Goal: Task Accomplishment & Management: Manage account settings

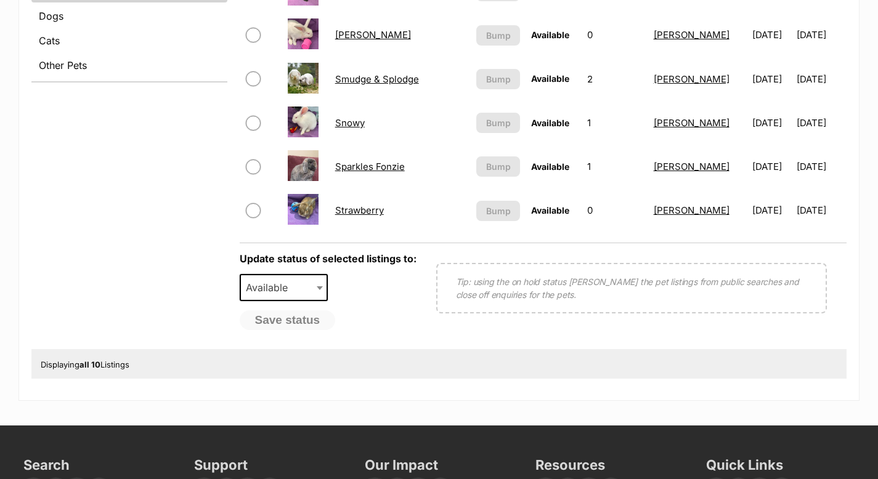
scroll to position [550, 0]
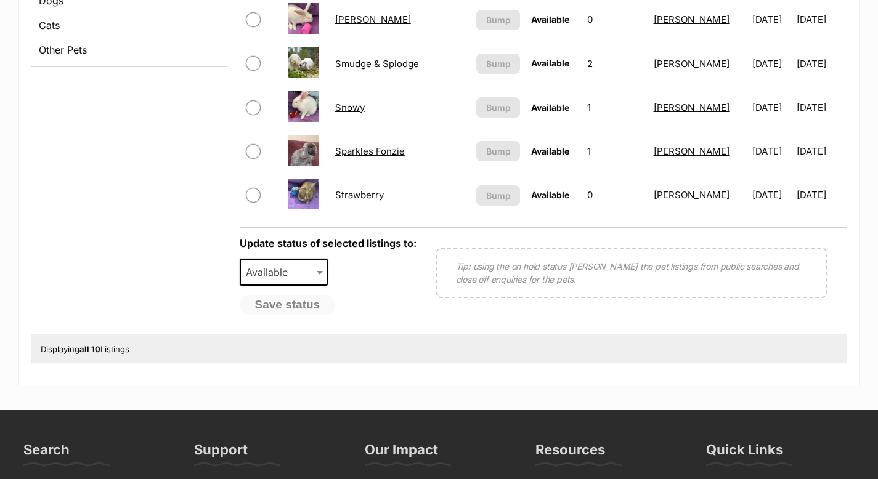
click at [369, 153] on link "Sparkles Fonzie" at bounding box center [370, 151] width 70 height 12
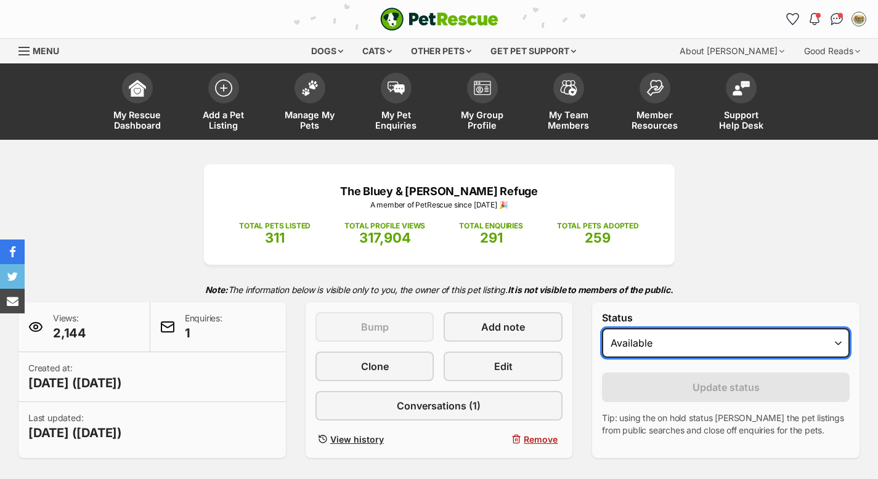
click at [838, 346] on select "Draft - not available as listing has enquires Available On hold Adopted" at bounding box center [726, 343] width 248 height 30
select select "on_hold"
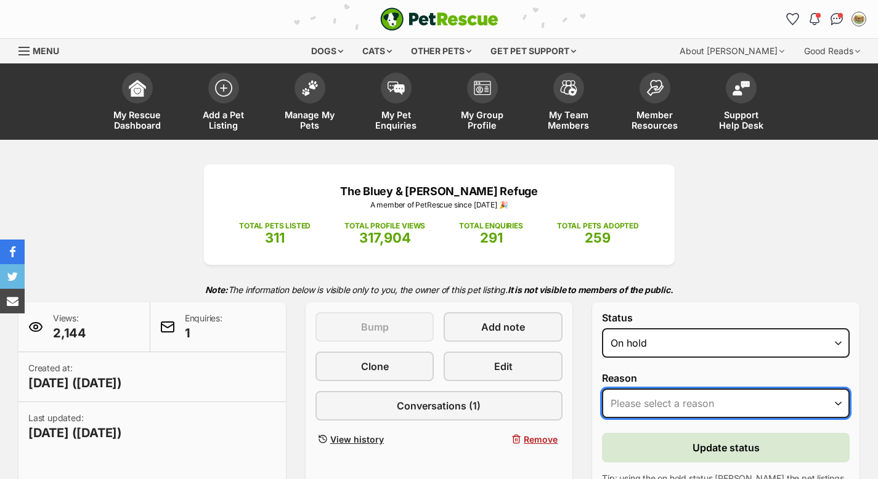
click at [744, 403] on select "Please select a reason Medical reasons Reviewing applications Adoption pending …" at bounding box center [726, 404] width 248 height 30
select select "adoption_pending"
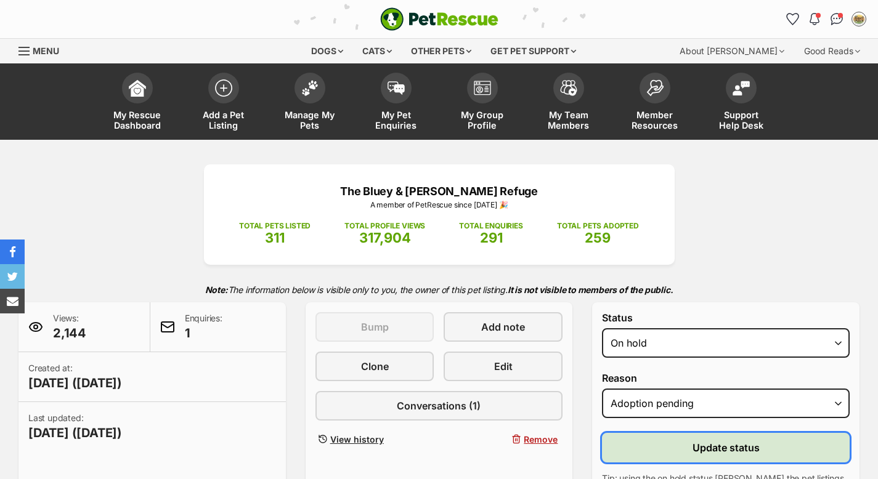
drag, startPoint x: 645, startPoint y: 445, endPoint x: 626, endPoint y: 430, distance: 24.7
click at [645, 445] on button "Update status" at bounding box center [726, 448] width 248 height 30
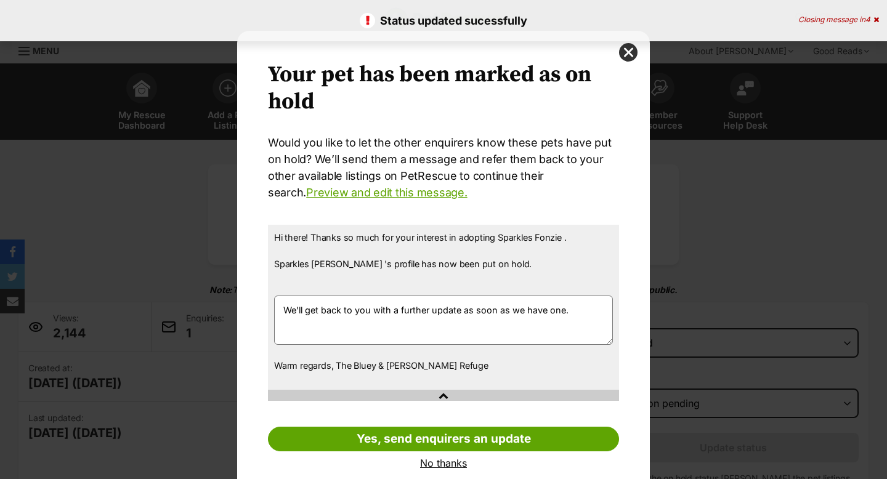
drag, startPoint x: 484, startPoint y: 357, endPoint x: 465, endPoint y: 352, distance: 20.5
click at [476, 353] on div "Hi there! Thanks so much for your interest in adopting Sparkles Fonzie . Sparkl…" at bounding box center [443, 307] width 351 height 165
click at [449, 462] on link "No thanks" at bounding box center [443, 463] width 351 height 11
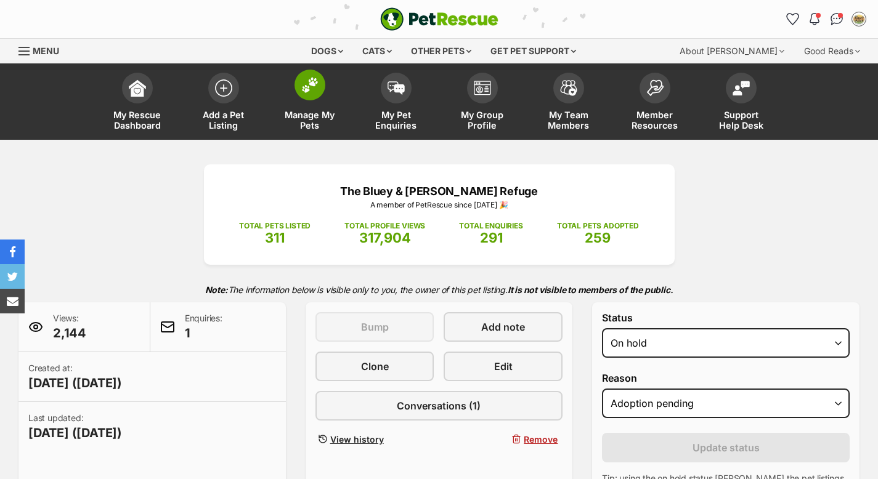
scroll to position [2, 0]
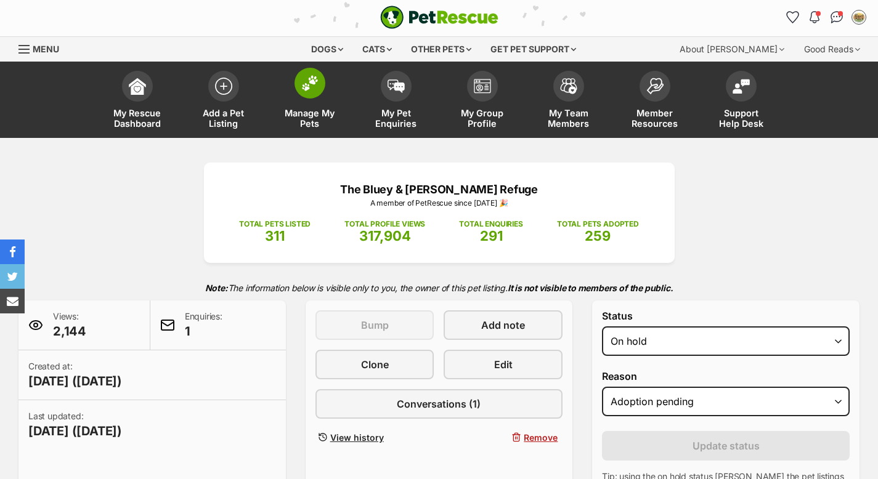
click at [309, 97] on span at bounding box center [310, 83] width 31 height 31
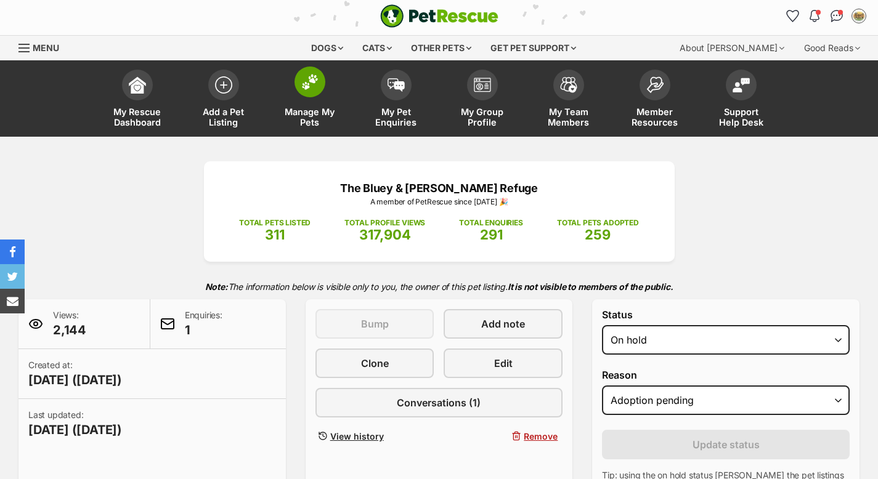
click at [311, 87] on img at bounding box center [309, 82] width 17 height 16
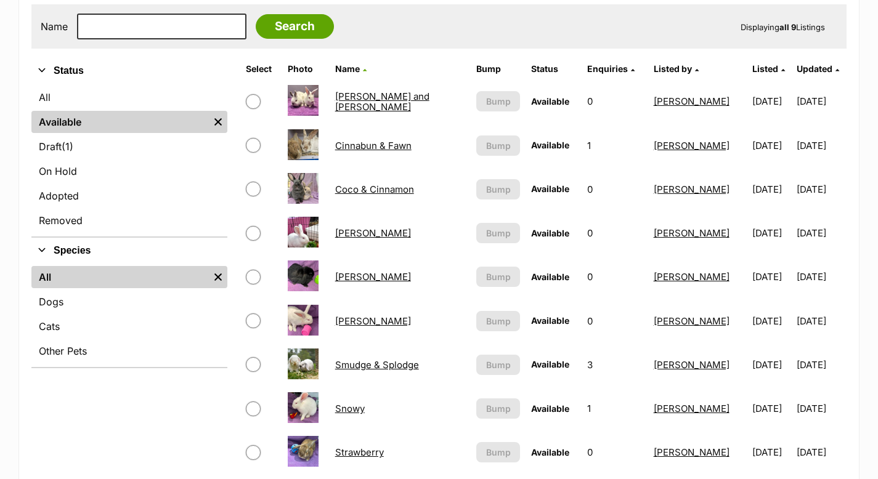
scroll to position [365, 0]
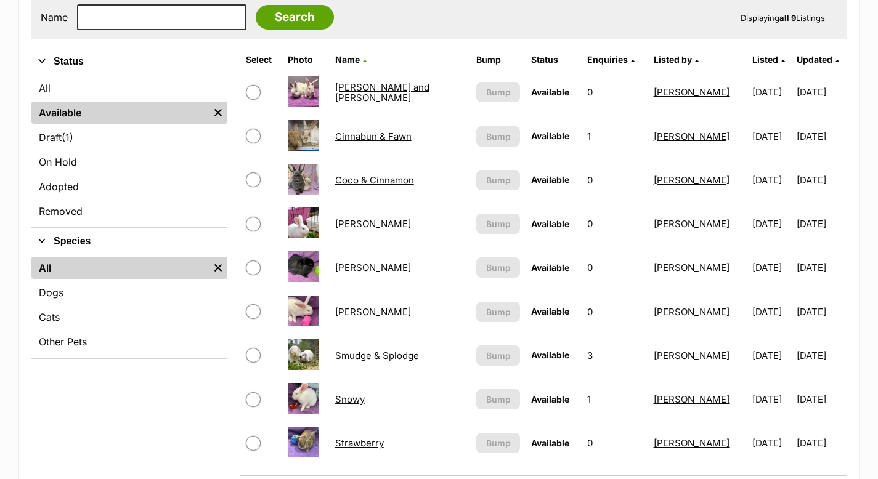
click at [342, 268] on link "Errol" at bounding box center [373, 268] width 76 height 12
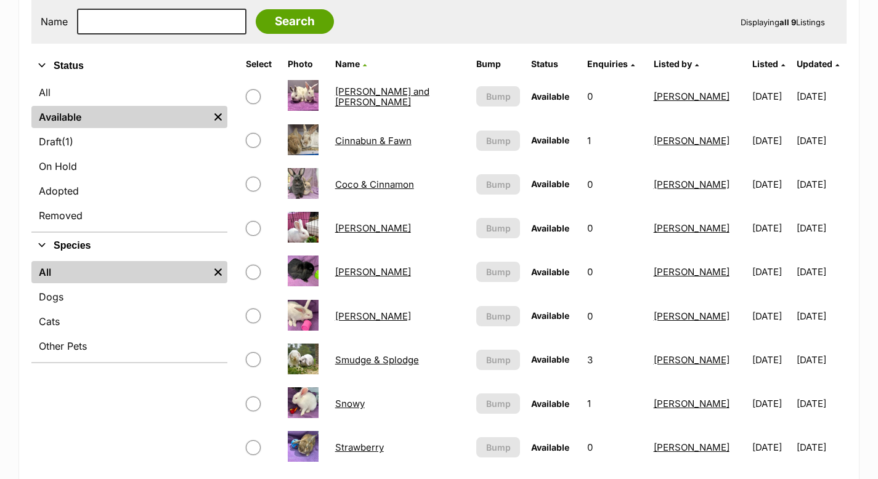
scroll to position [363, 0]
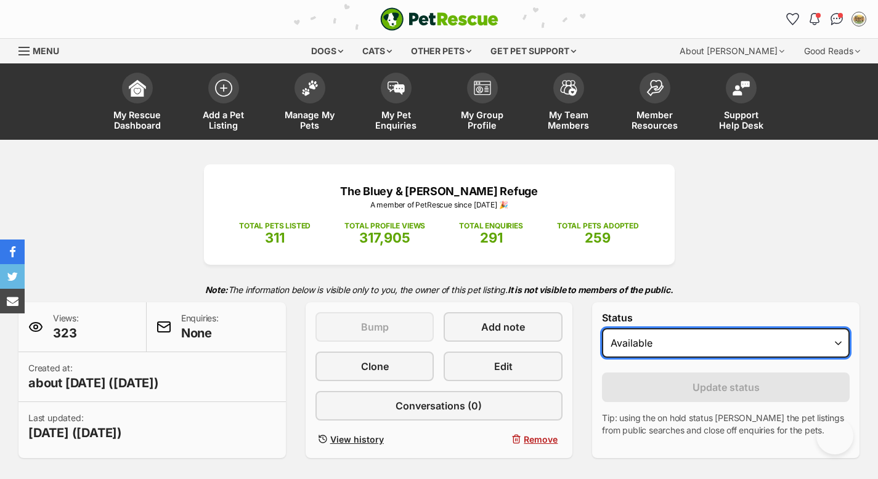
click at [833, 343] on select "Draft Available On hold Adopted" at bounding box center [726, 343] width 248 height 30
select select "on_hold"
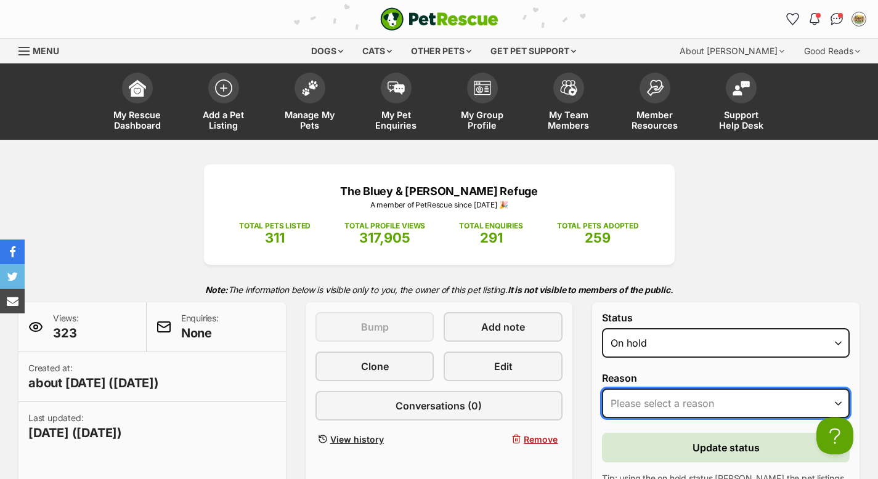
click at [757, 412] on select "Please select a reason Medical reasons Reviewing applications Adoption pending …" at bounding box center [726, 404] width 248 height 30
select select "adoption_pending"
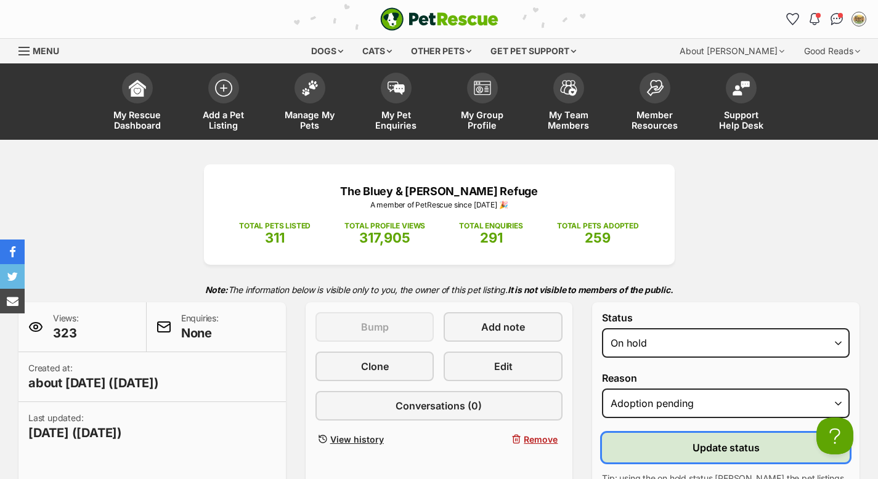
click at [764, 449] on button "Update status" at bounding box center [726, 448] width 248 height 30
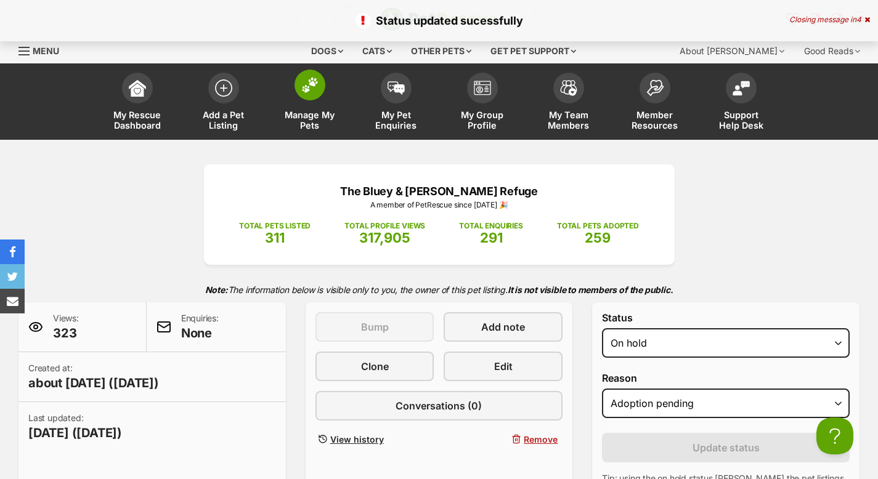
click at [308, 84] on img at bounding box center [309, 85] width 17 height 16
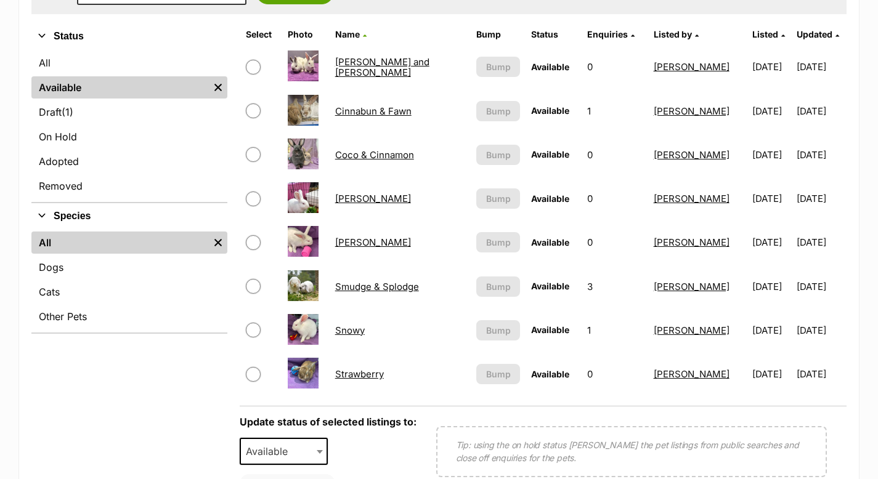
scroll to position [390, 0]
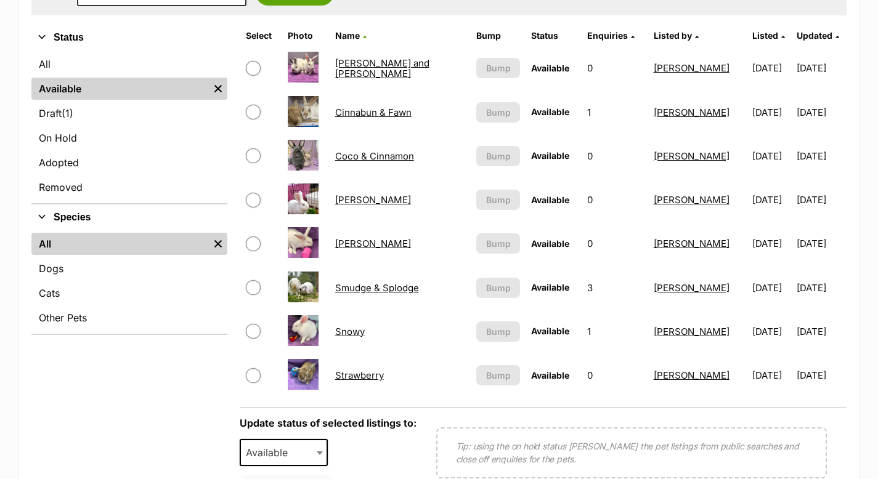
click at [348, 335] on link "Snowy" at bounding box center [350, 332] width 30 height 12
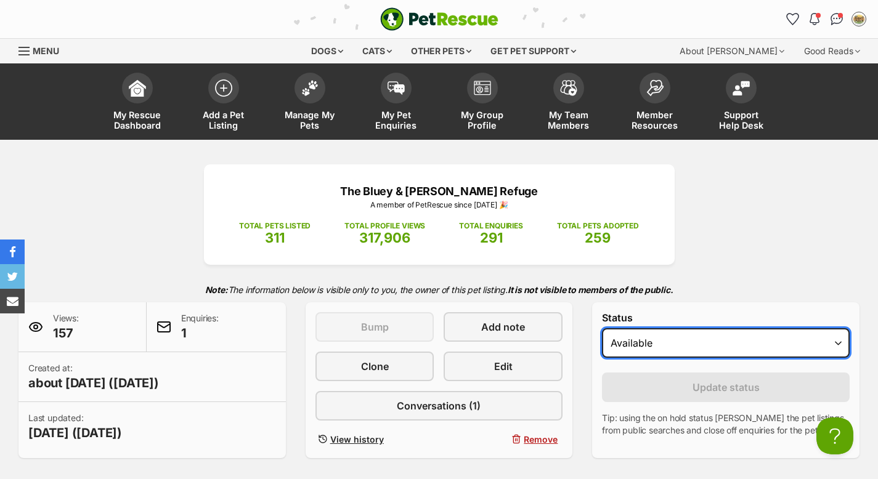
click at [704, 338] on select "Draft - not available as listing has enquires Available On hold Adopted" at bounding box center [726, 343] width 248 height 30
select select "on_hold"
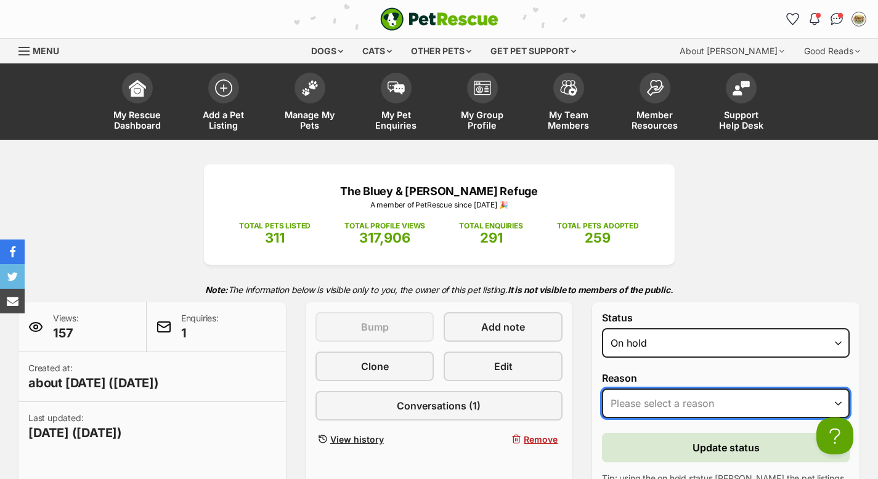
click at [690, 414] on select "Please select a reason Medical reasons Reviewing applications Adoption pending …" at bounding box center [726, 404] width 248 height 30
select select "adoption_pending"
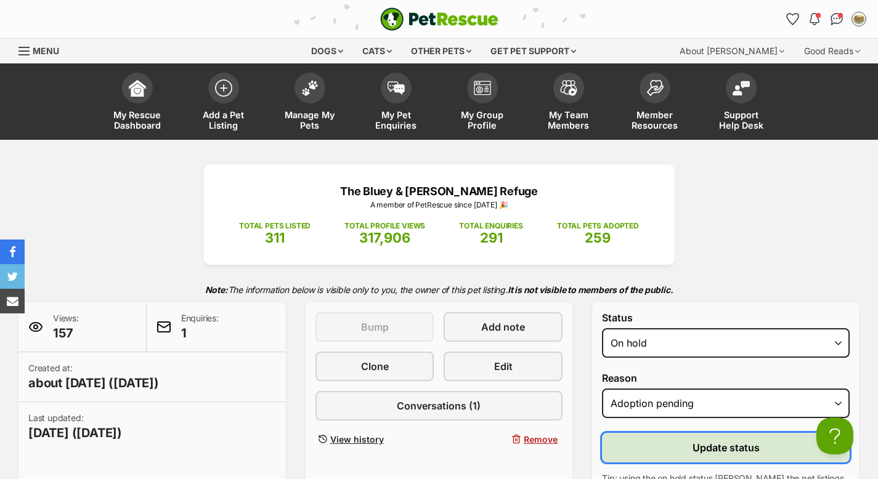
click at [691, 455] on button "Update status" at bounding box center [726, 448] width 248 height 30
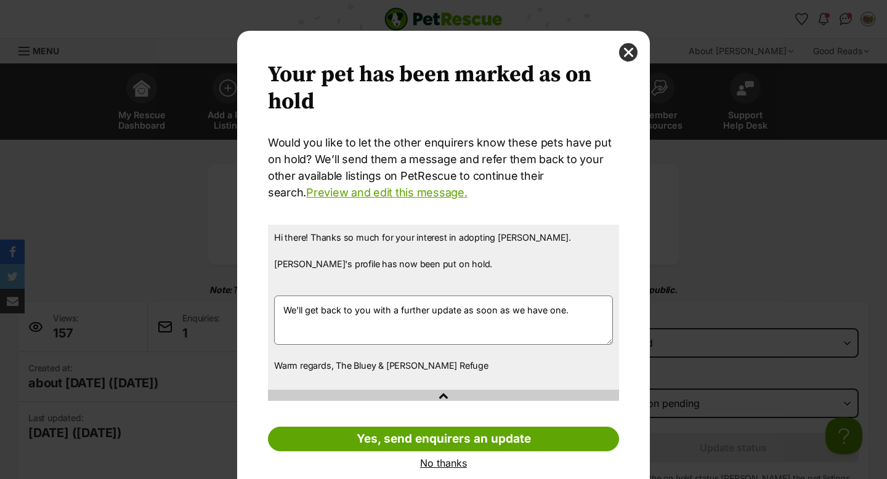
click at [459, 464] on link "No thanks" at bounding box center [443, 463] width 351 height 11
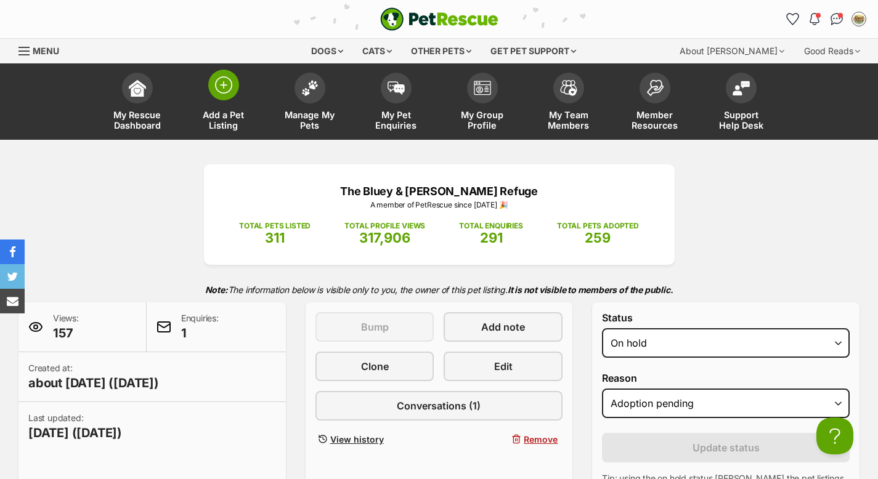
click at [223, 87] on img at bounding box center [223, 84] width 17 height 17
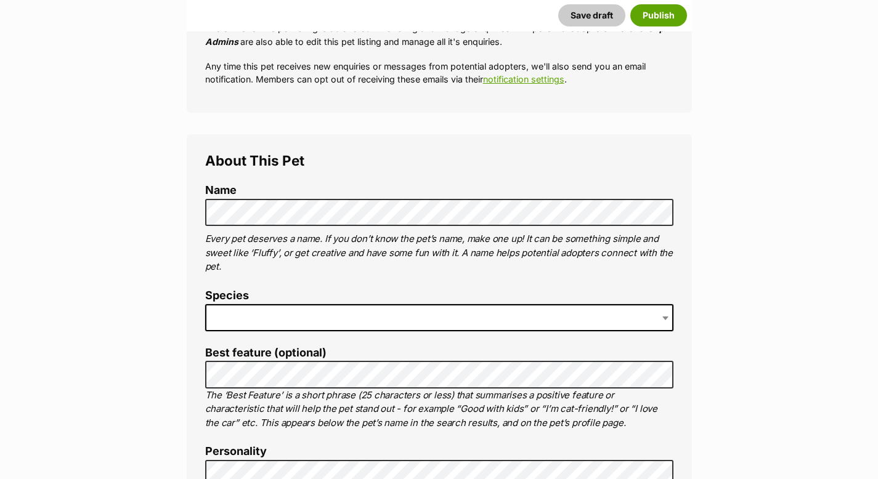
scroll to position [335, 0]
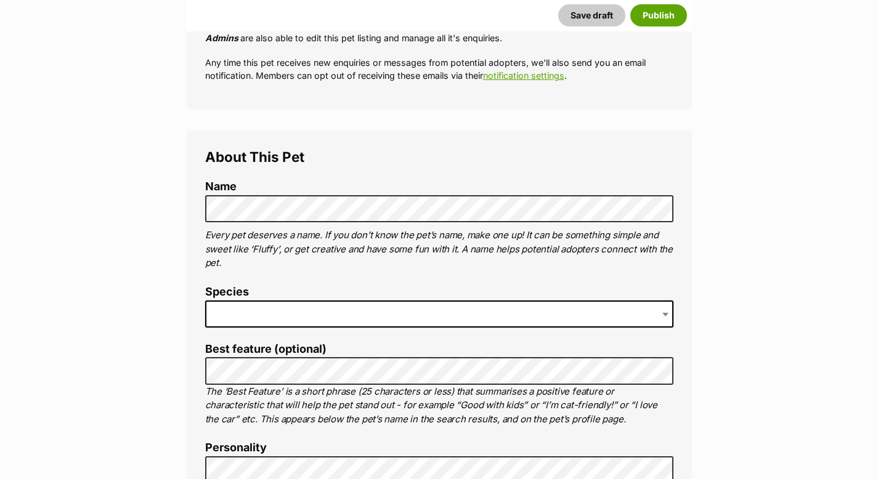
click at [247, 323] on span at bounding box center [439, 314] width 468 height 27
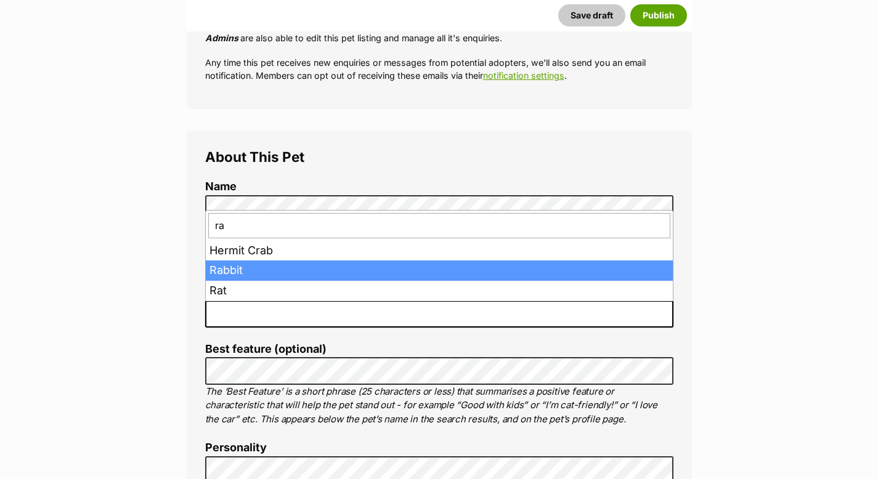
type input "ra"
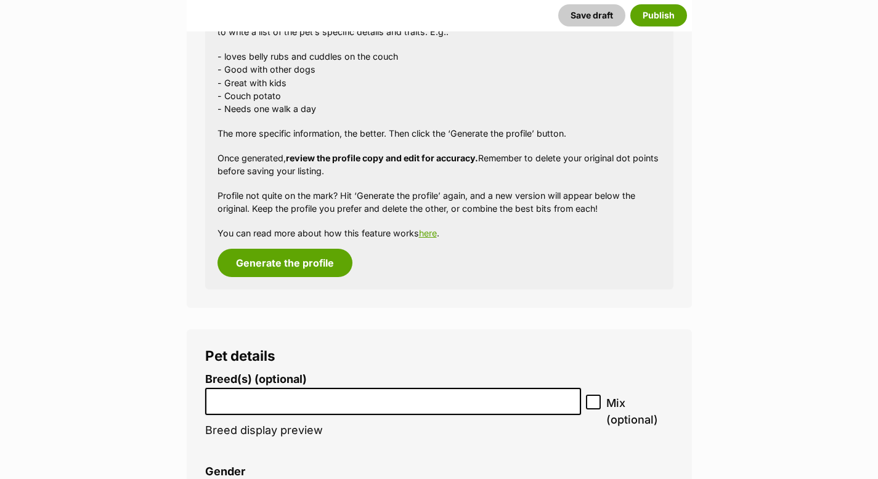
scroll to position [1214, 0]
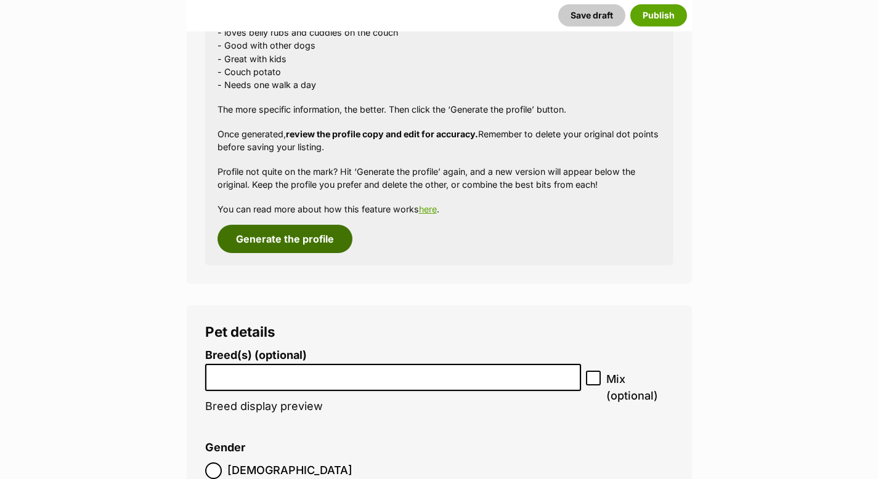
click at [266, 242] on button "Generate the profile" at bounding box center [285, 239] width 135 height 28
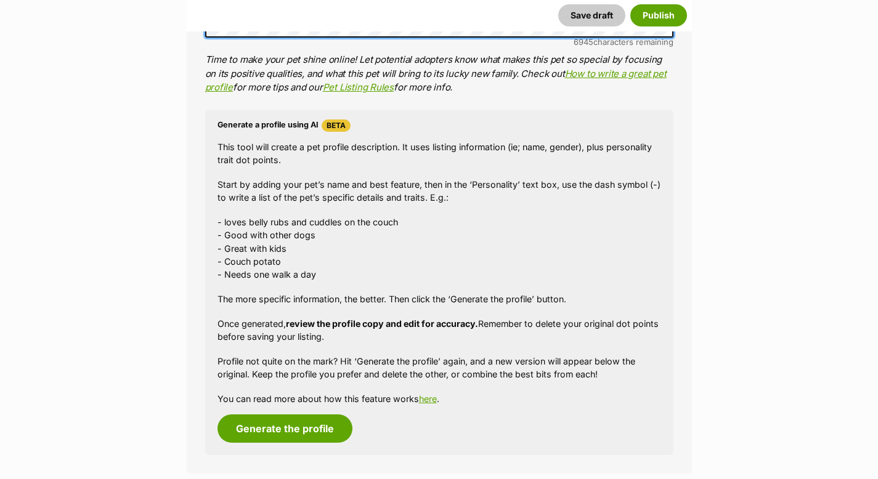
scroll to position [1308, 0]
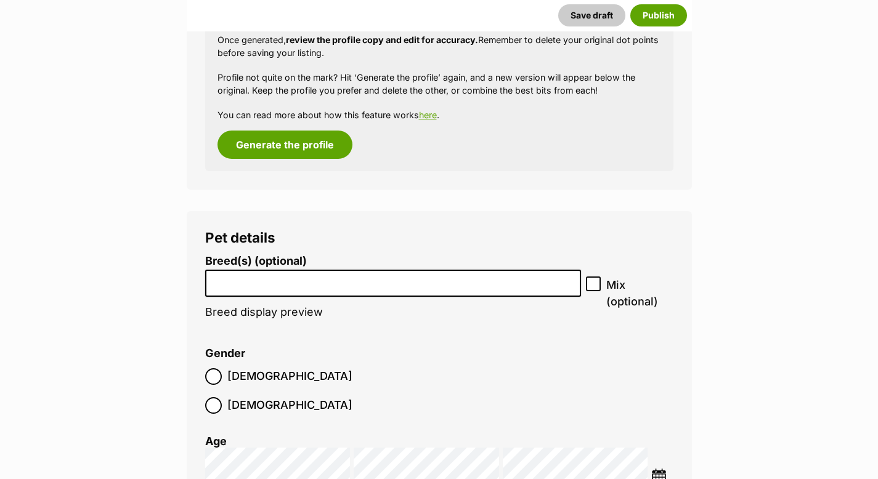
click at [247, 285] on input "search" at bounding box center [394, 280] width 368 height 13
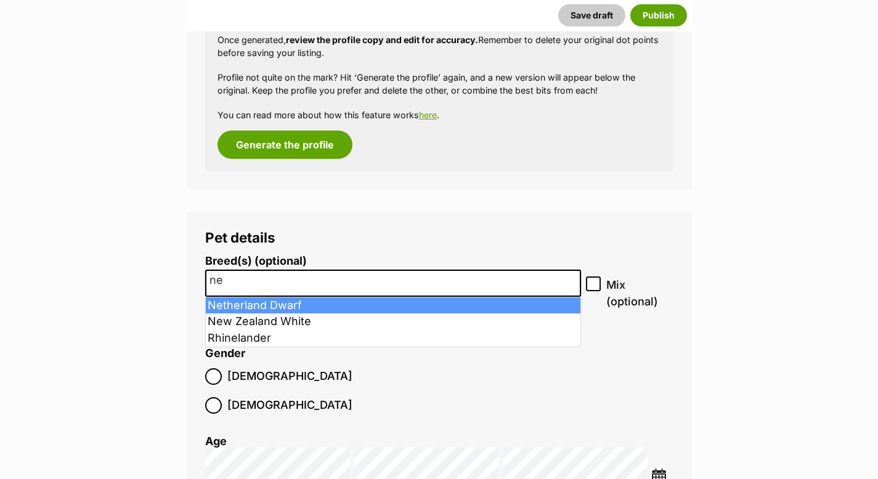
type input "ne"
drag, startPoint x: 325, startPoint y: 305, endPoint x: 420, endPoint y: 299, distance: 95.7
select select "331"
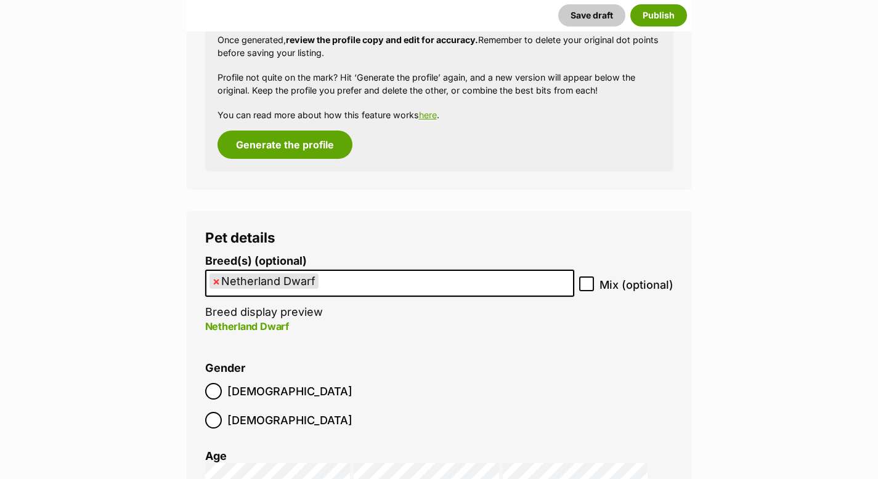
click at [589, 288] on icon at bounding box center [586, 284] width 9 height 9
click at [589, 288] on input "Mix (optional)" at bounding box center [586, 284] width 15 height 15
checkbox input "true"
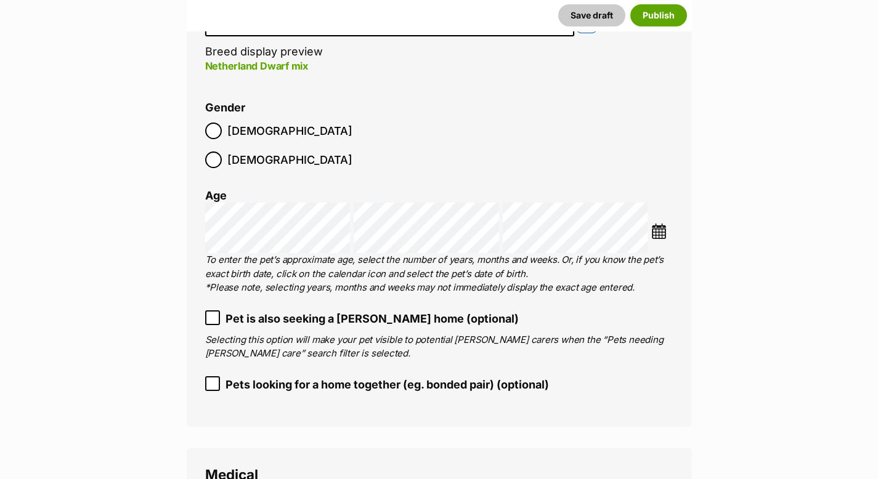
scroll to position [1562, 0]
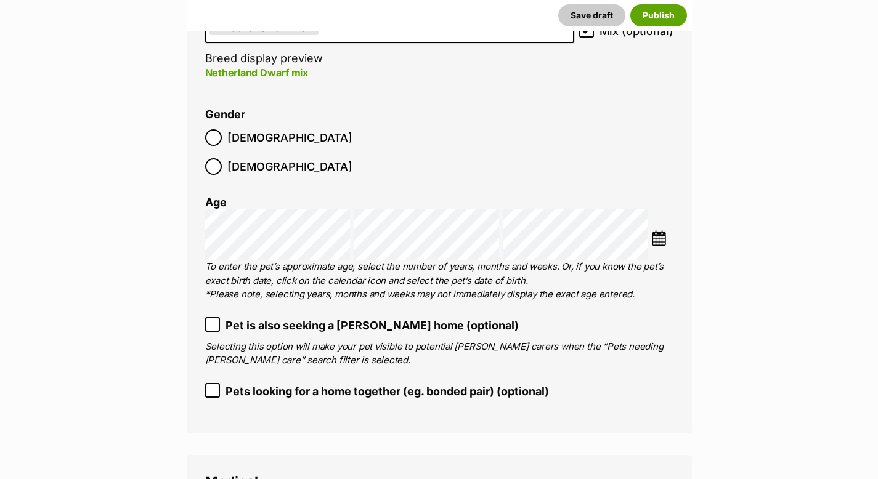
click at [664, 230] on img at bounding box center [658, 237] width 15 height 15
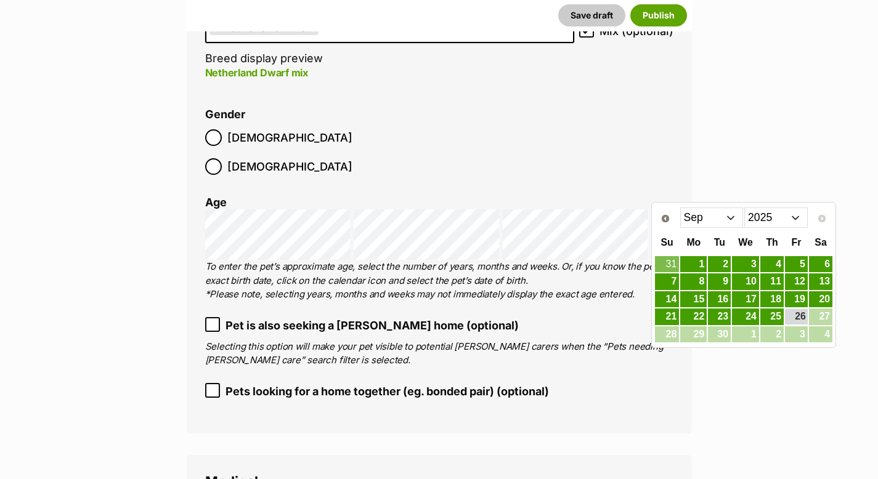
click at [729, 218] on select "Jan Feb Mar Apr May Jun Jul Aug Sep" at bounding box center [711, 218] width 63 height 20
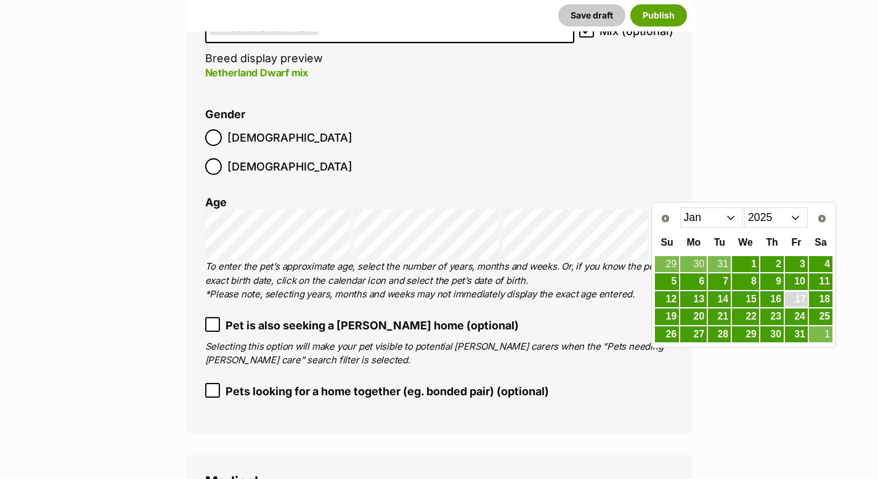
click at [802, 301] on link "17" at bounding box center [796, 299] width 23 height 15
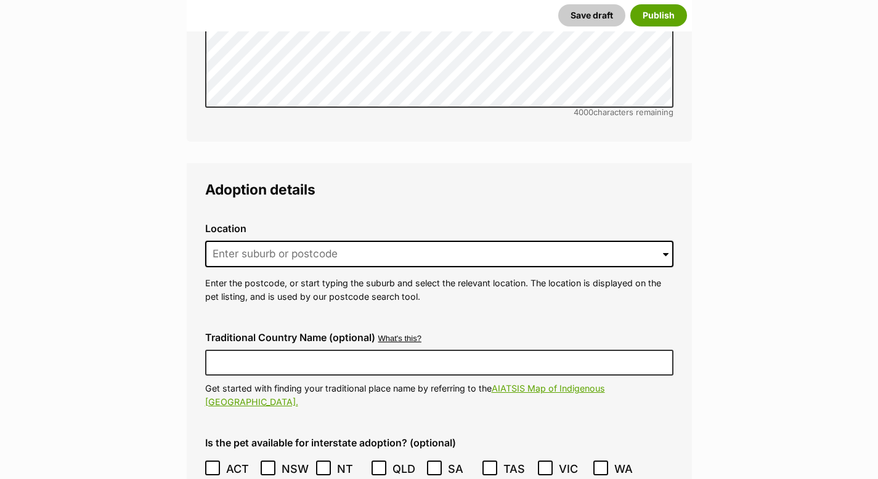
scroll to position [2561, 0]
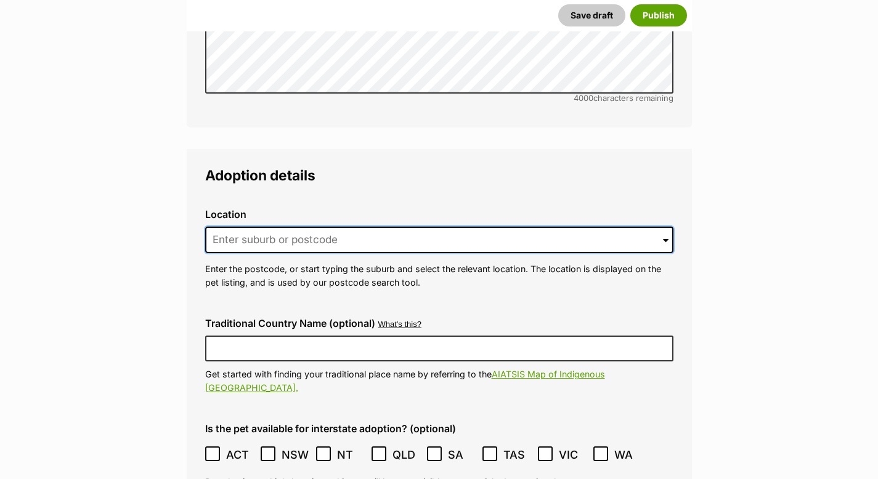
click at [360, 227] on input at bounding box center [439, 240] width 468 height 27
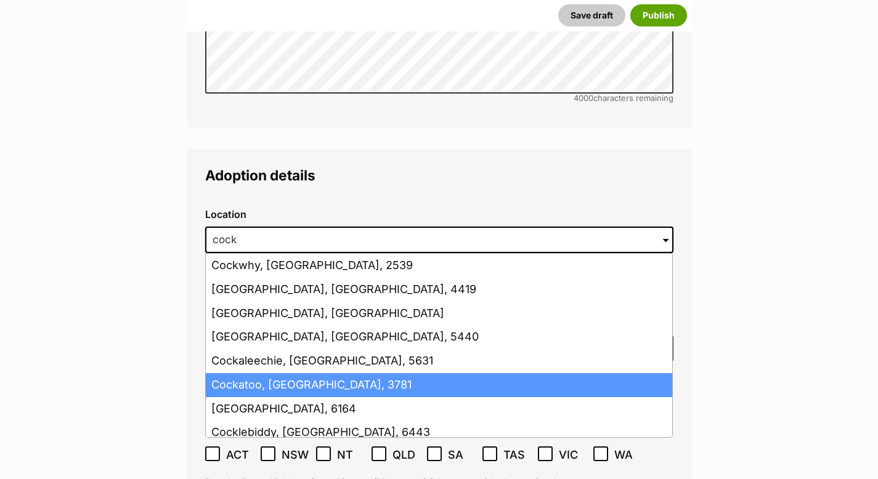
click at [334, 373] on li "Cockatoo, Victoria, 3781" at bounding box center [439, 385] width 467 height 24
type input "Cockatoo, Victoria, 3781"
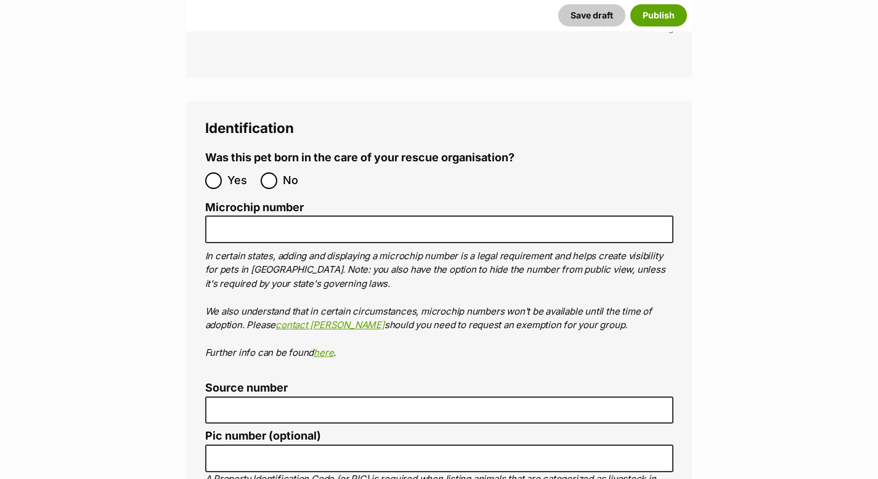
scroll to position [3876, 0]
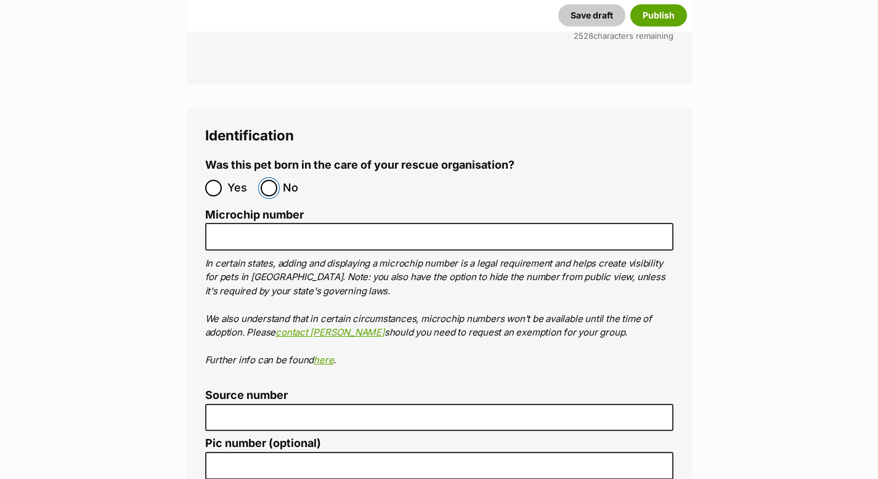
click at [272, 180] on input "No" at bounding box center [269, 188] width 17 height 17
radio input "true"
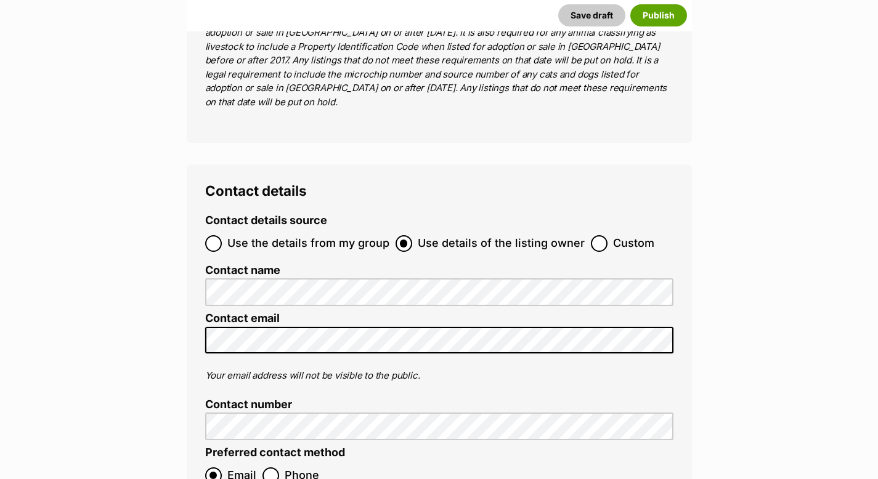
scroll to position [4438, 0]
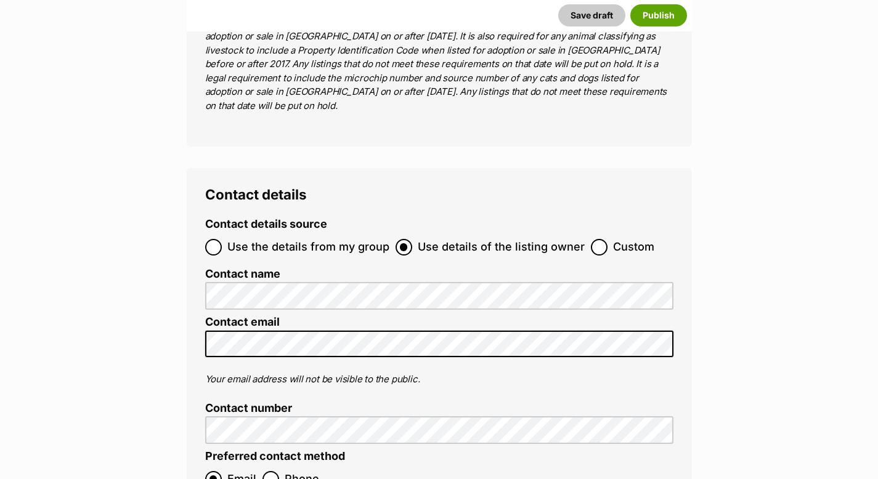
click at [334, 239] on span "Use the details from my group" at bounding box center [308, 247] width 162 height 17
click at [222, 239] on input "Use the details from my group" at bounding box center [213, 247] width 17 height 17
radio input "true"
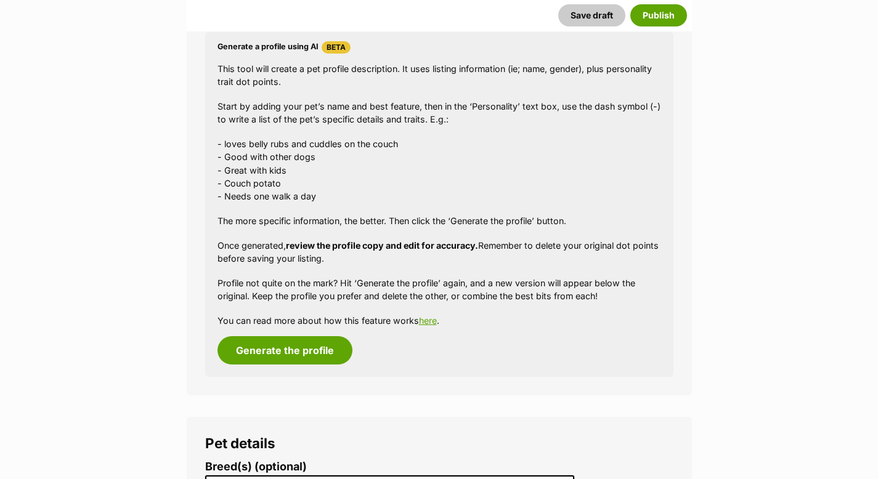
scroll to position [1106, 0]
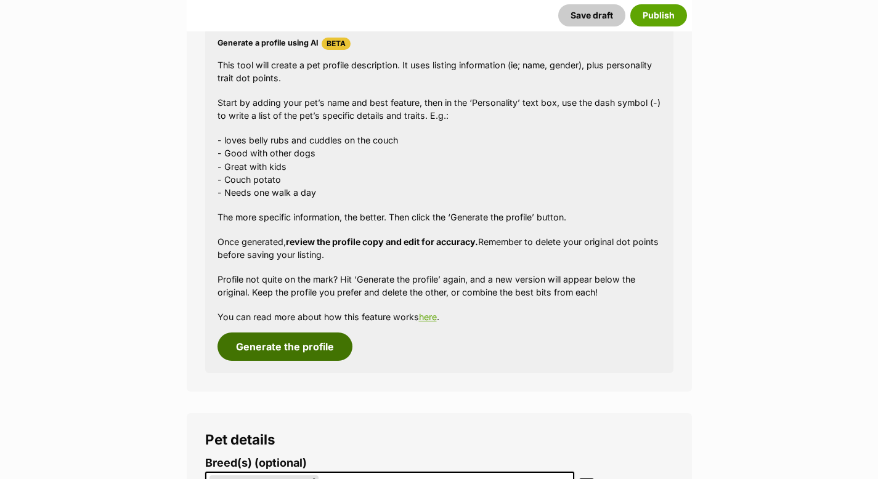
click at [304, 352] on button "Generate the profile" at bounding box center [285, 347] width 135 height 28
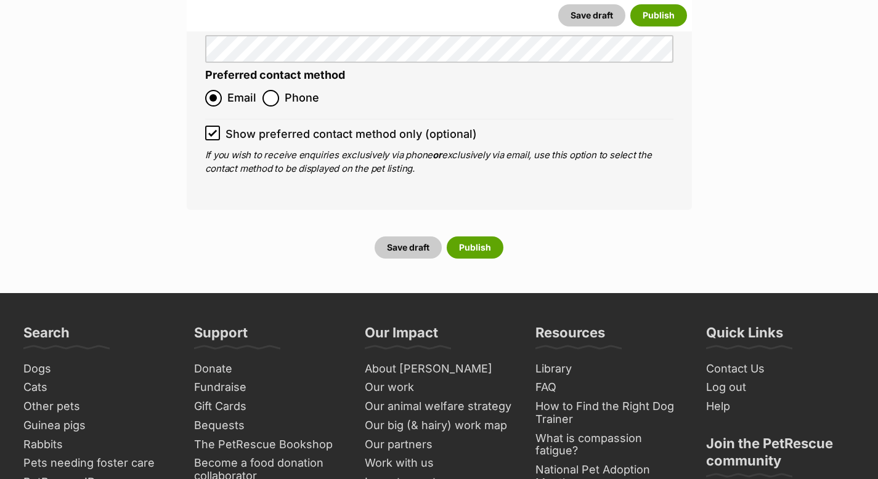
scroll to position [4805, 0]
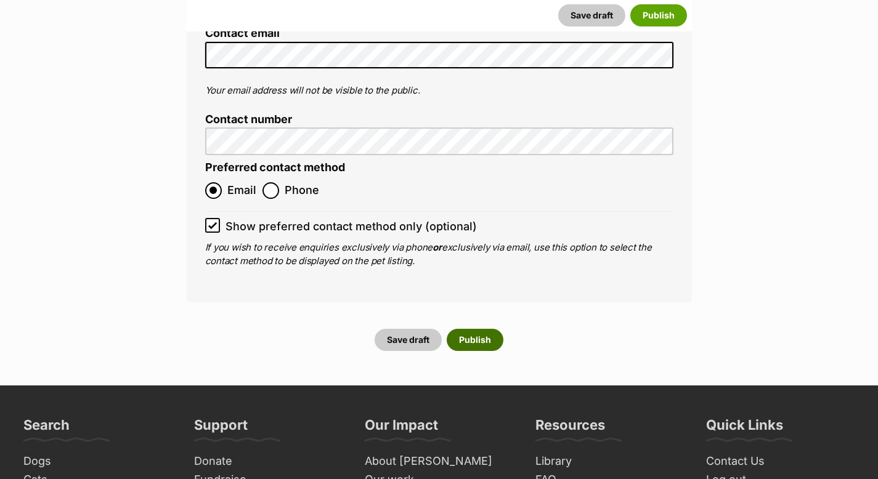
click at [479, 329] on button "Publish" at bounding box center [475, 340] width 57 height 22
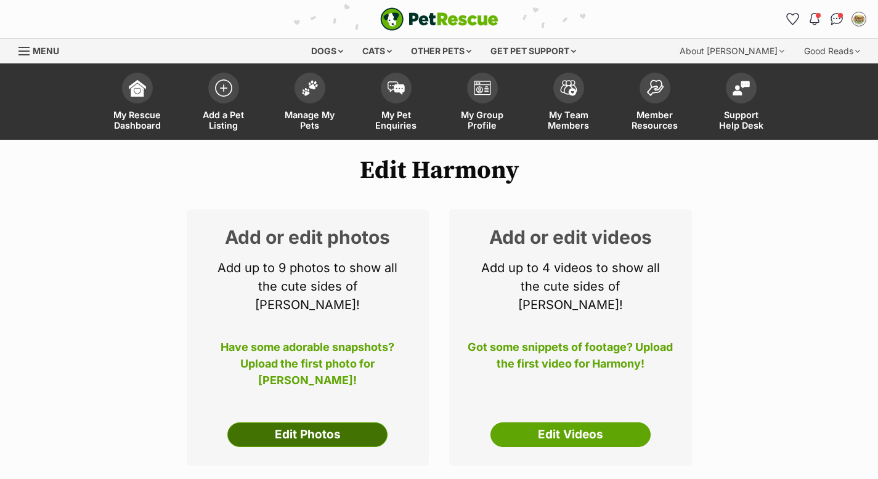
click at [313, 423] on link "Edit Photos" at bounding box center [307, 435] width 160 height 25
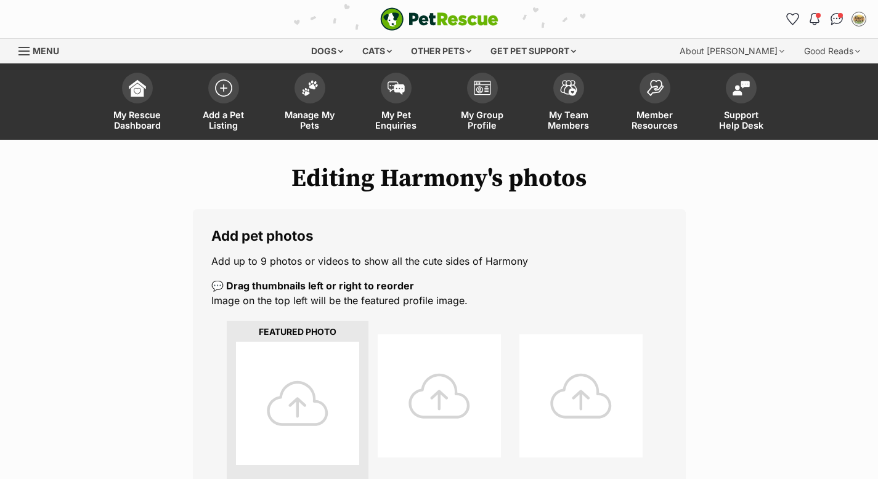
click at [298, 413] on div at bounding box center [297, 403] width 123 height 123
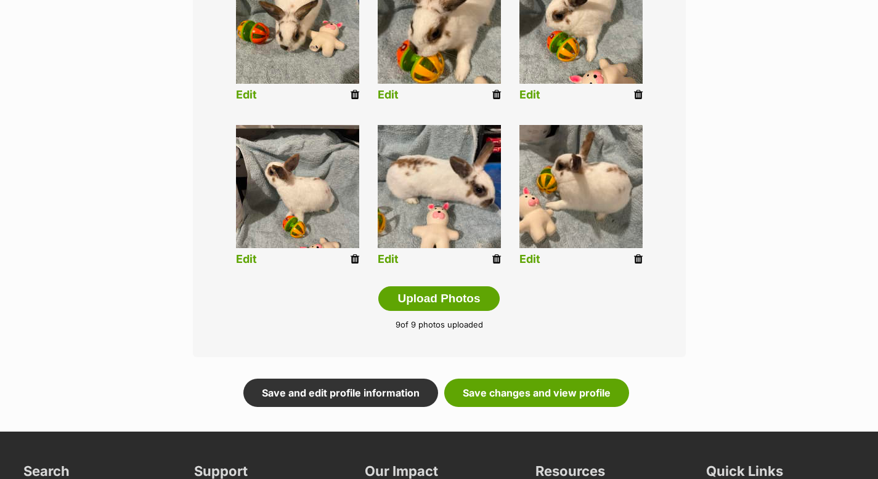
scroll to position [589, 0]
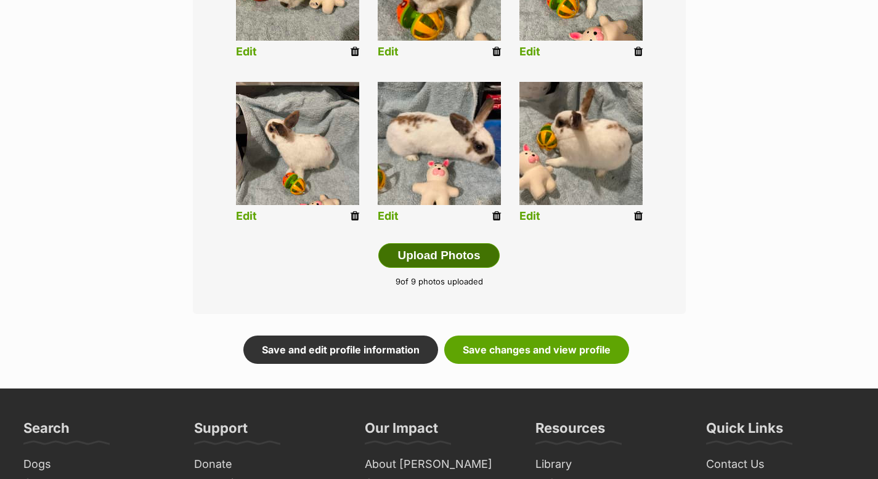
click at [438, 254] on button "Upload Photos" at bounding box center [438, 255] width 121 height 25
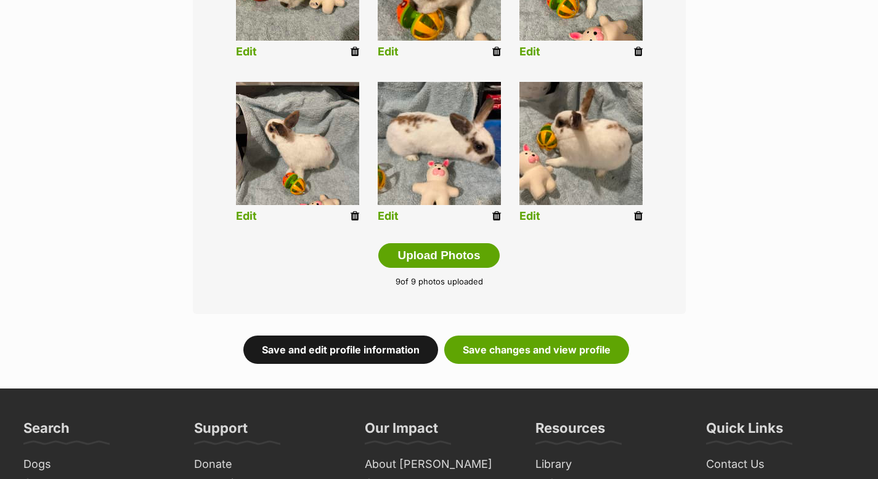
click at [406, 351] on link "Save and edit profile information" at bounding box center [340, 350] width 195 height 28
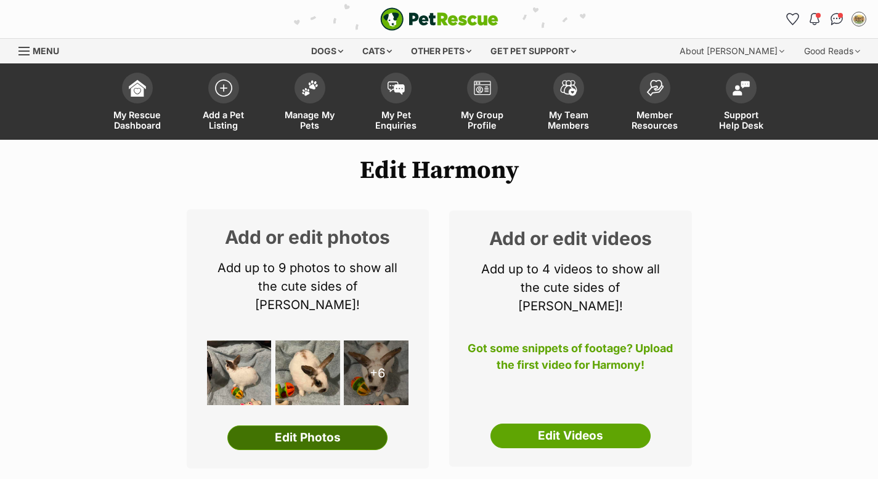
click at [335, 426] on link "Edit Photos" at bounding box center [307, 438] width 160 height 25
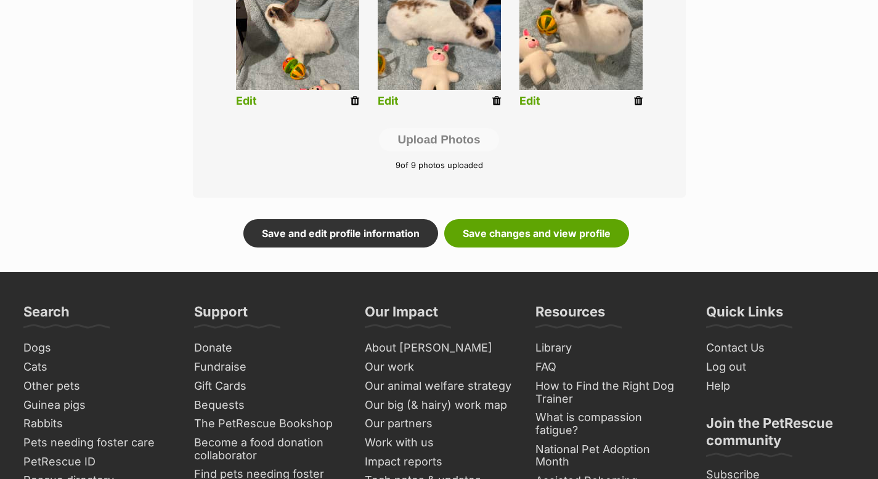
scroll to position [723, 0]
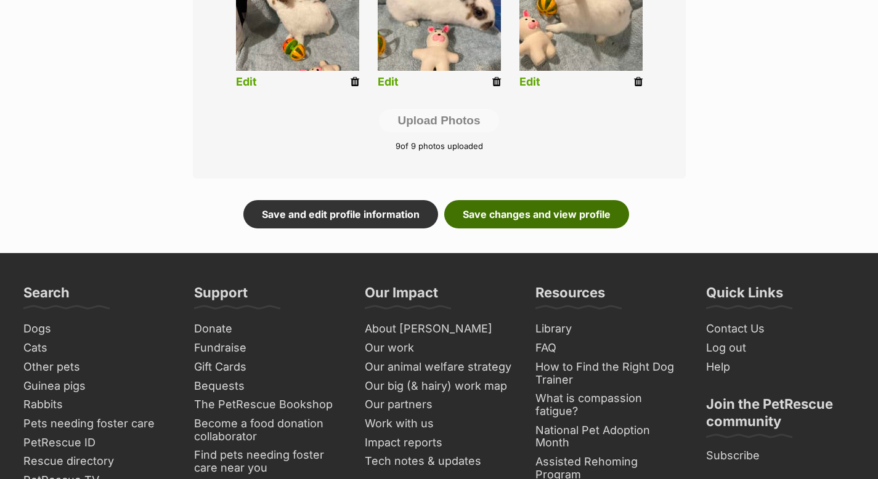
click at [521, 221] on link "Save changes and view profile" at bounding box center [536, 214] width 185 height 28
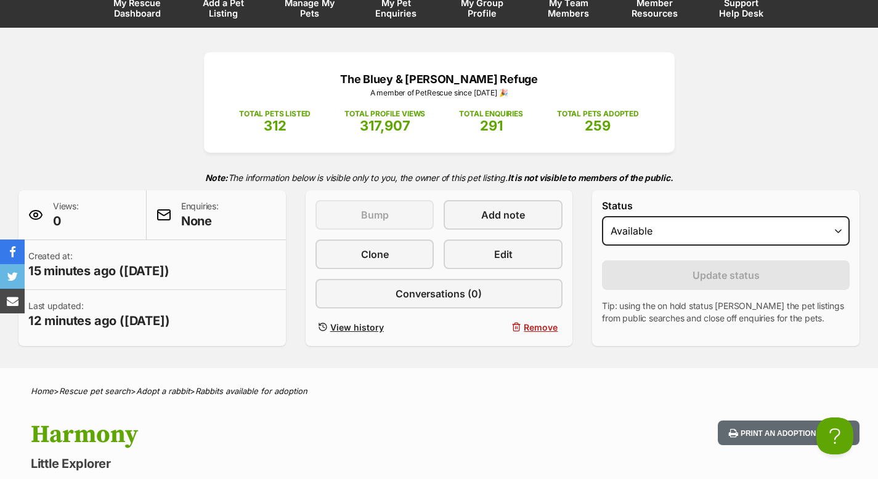
scroll to position [114, 0]
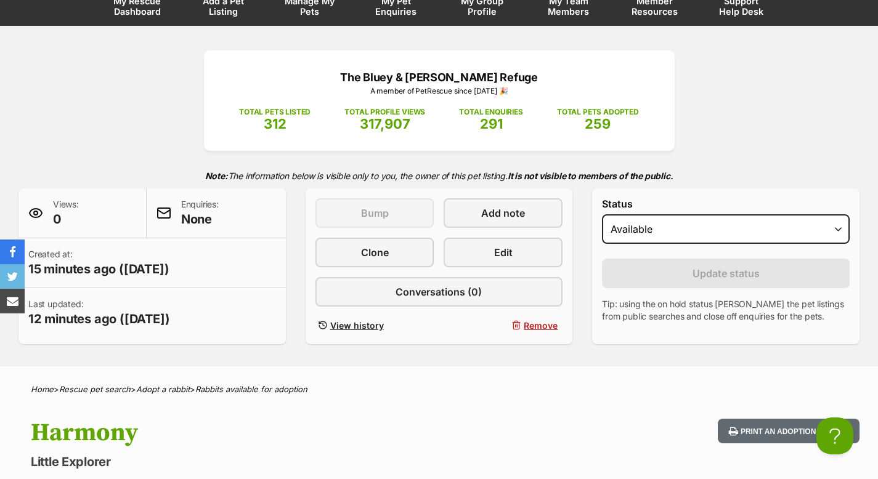
click at [235, 7] on span "Add a Pet Listing" at bounding box center [223, 6] width 55 height 21
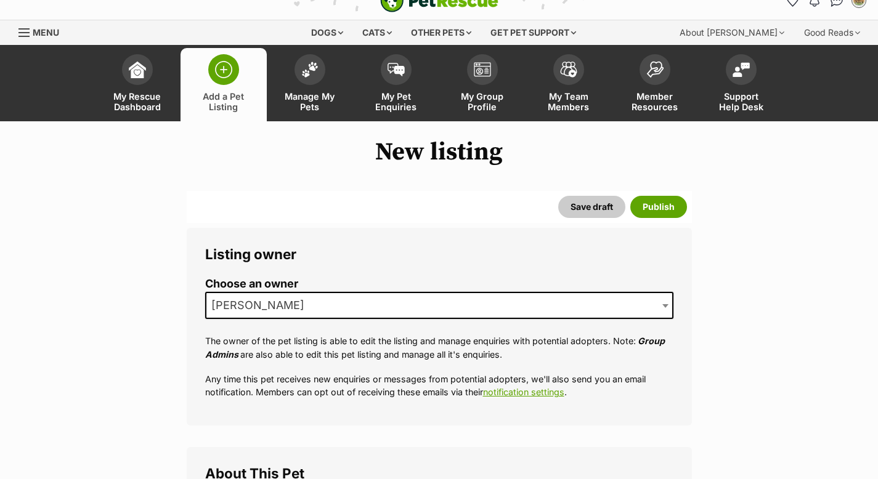
scroll to position [19, 0]
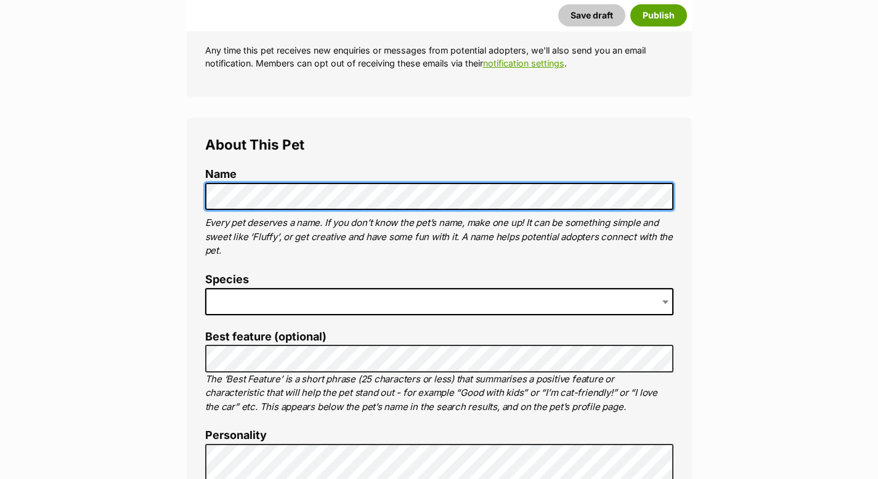
scroll to position [346, 0]
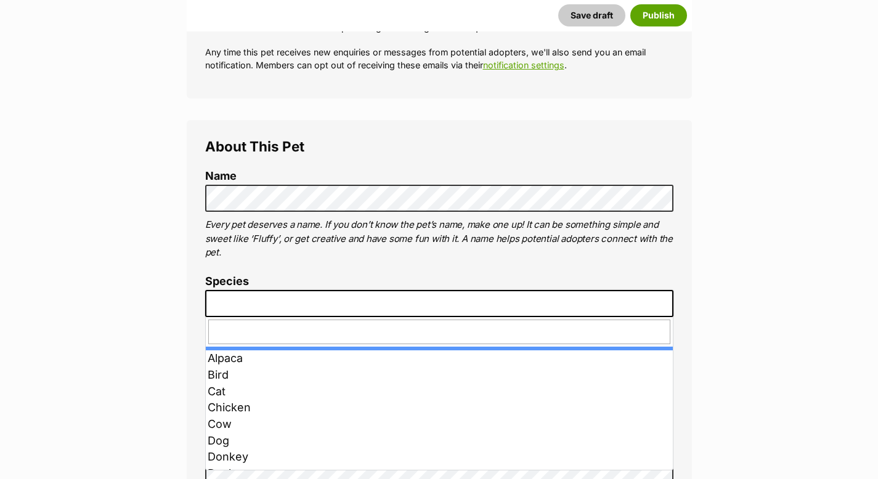
click at [243, 306] on span at bounding box center [439, 303] width 468 height 27
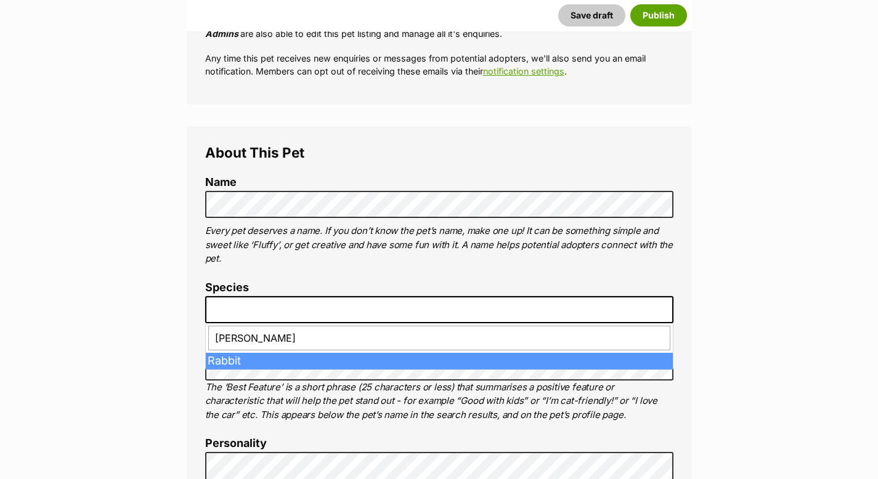
type input "rabb"
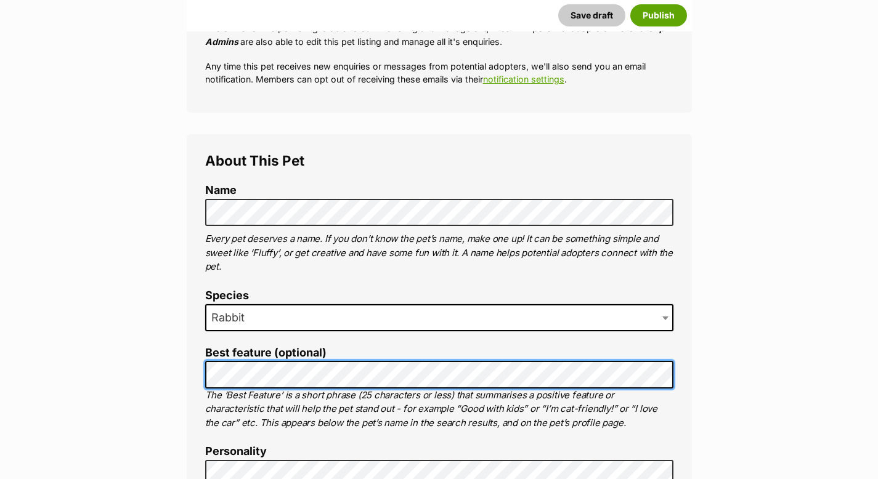
scroll to position [0, 0]
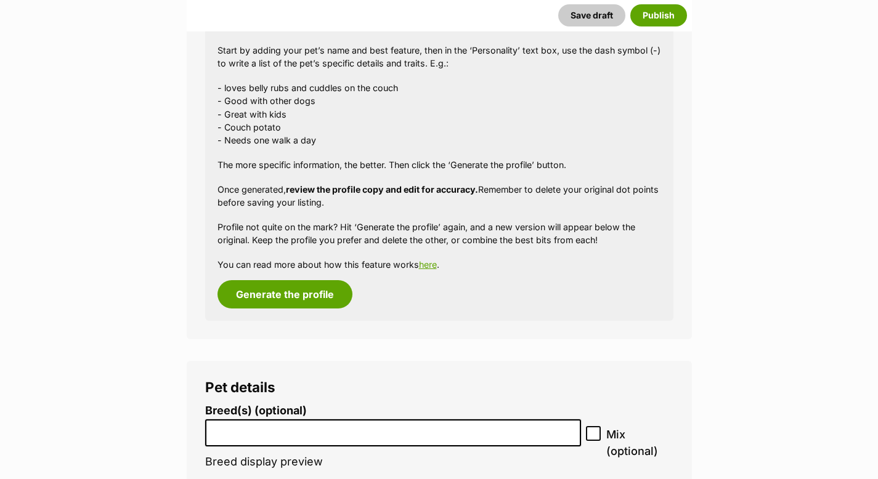
scroll to position [1162, 0]
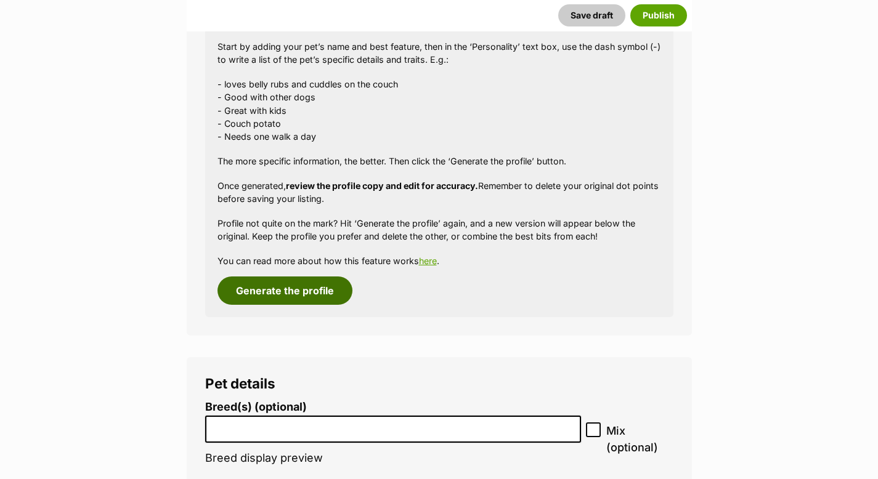
click at [300, 287] on button "Generate the profile" at bounding box center [285, 291] width 135 height 28
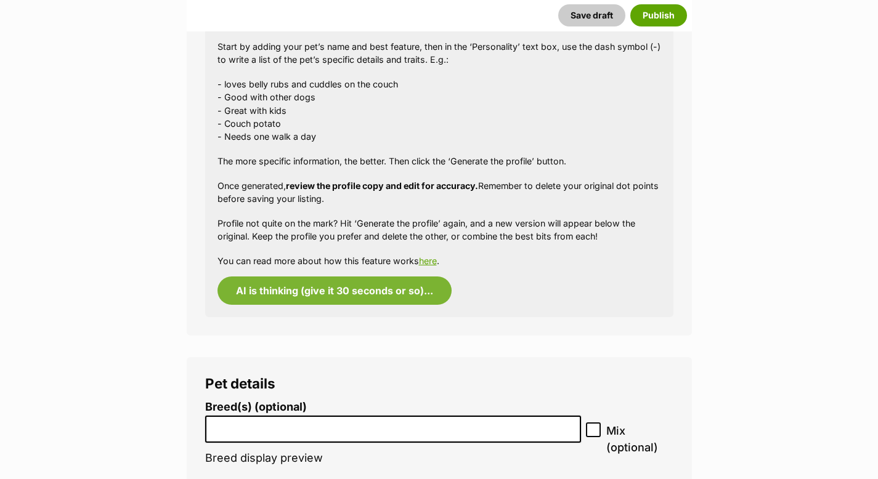
click at [248, 433] on input "search" at bounding box center [394, 426] width 368 height 13
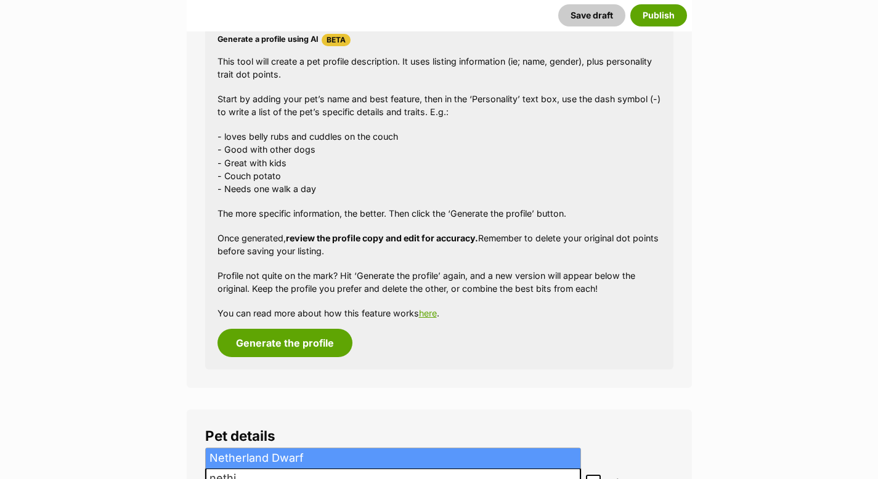
scroll to position [1116, 0]
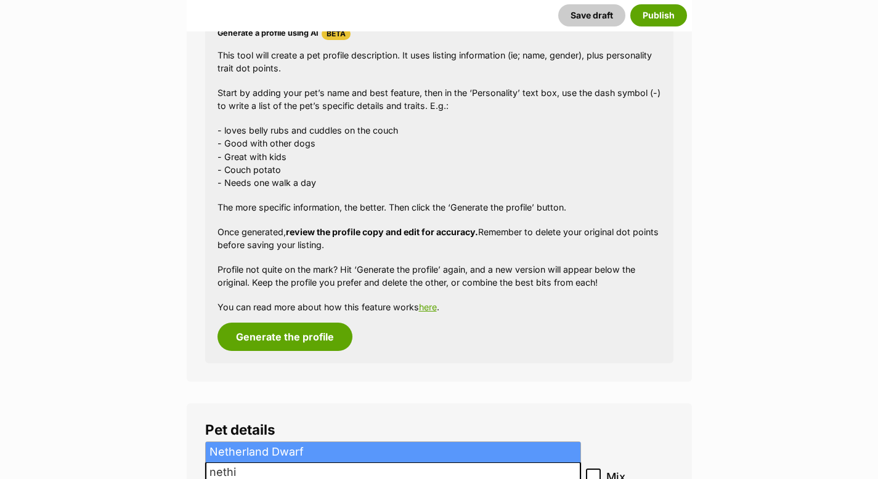
type input "nethie"
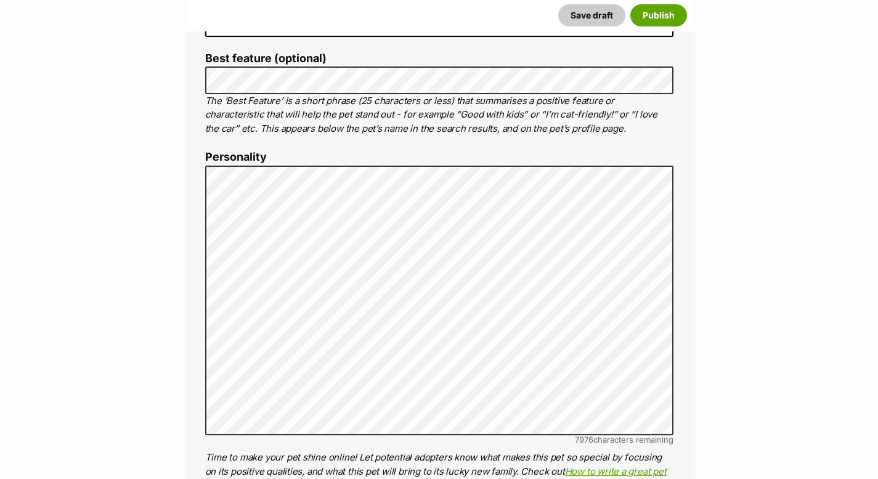
scroll to position [624, 0]
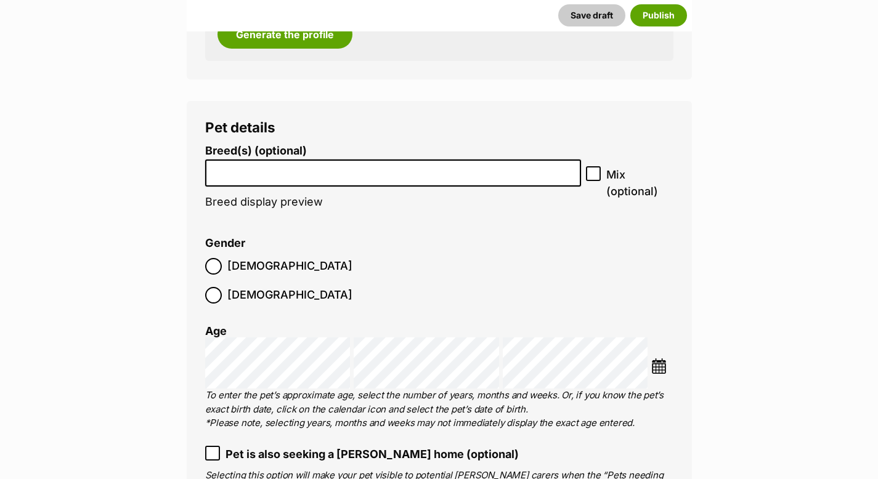
scroll to position [1422, 0]
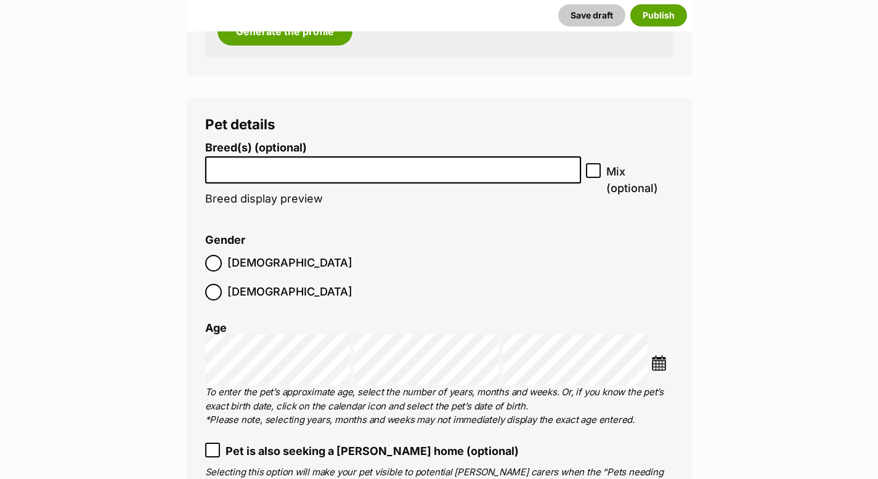
click at [369, 176] on li at bounding box center [394, 170] width 368 height 25
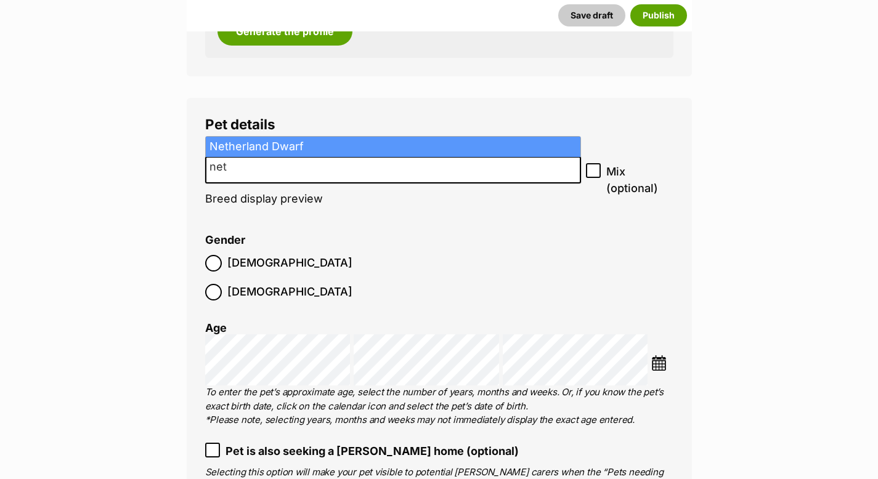
type input "net"
drag, startPoint x: 357, startPoint y: 142, endPoint x: 590, endPoint y: 172, distance: 234.3
select select "331"
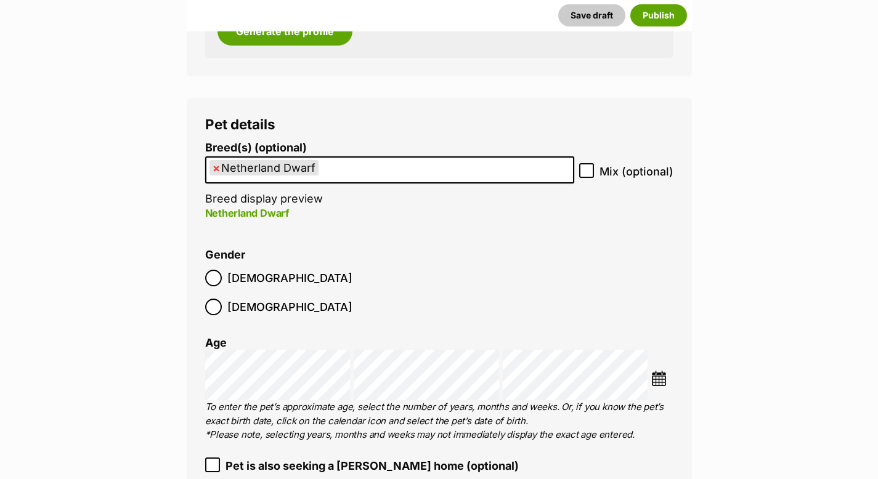
drag, startPoint x: 589, startPoint y: 173, endPoint x: 512, endPoint y: 218, distance: 89.2
click at [589, 174] on icon at bounding box center [586, 170] width 9 height 9
click at [589, 174] on input "Mix (optional)" at bounding box center [586, 170] width 15 height 15
checkbox input "true"
click at [663, 371] on img at bounding box center [658, 378] width 15 height 15
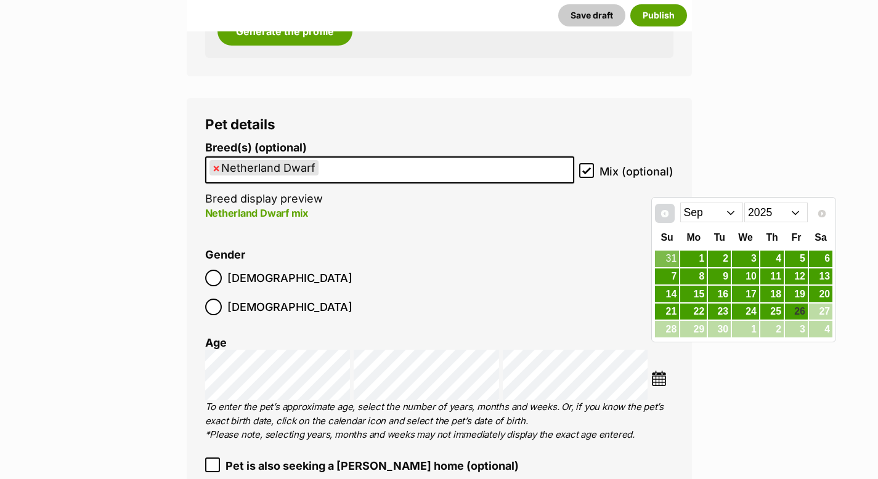
click at [667, 213] on span "Prev" at bounding box center [665, 214] width 10 height 10
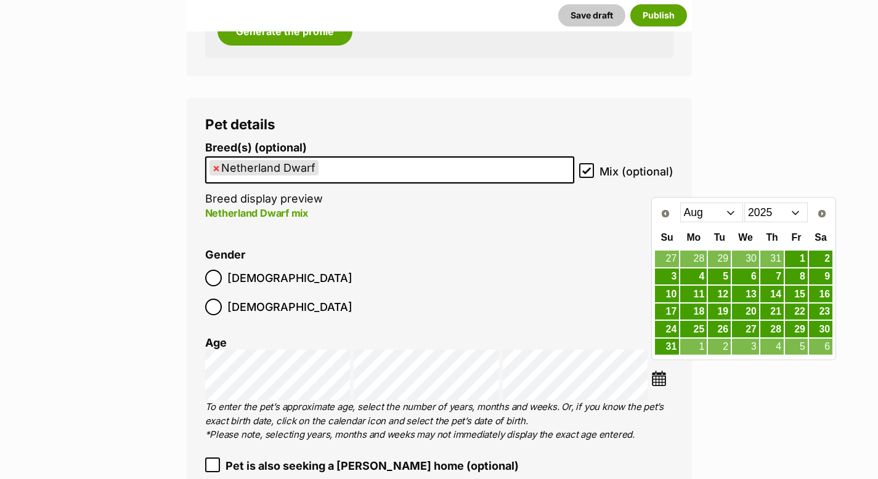
click at [730, 215] on select "Jan Feb Mar Apr May Jun Jul Aug Sep" at bounding box center [711, 213] width 63 height 20
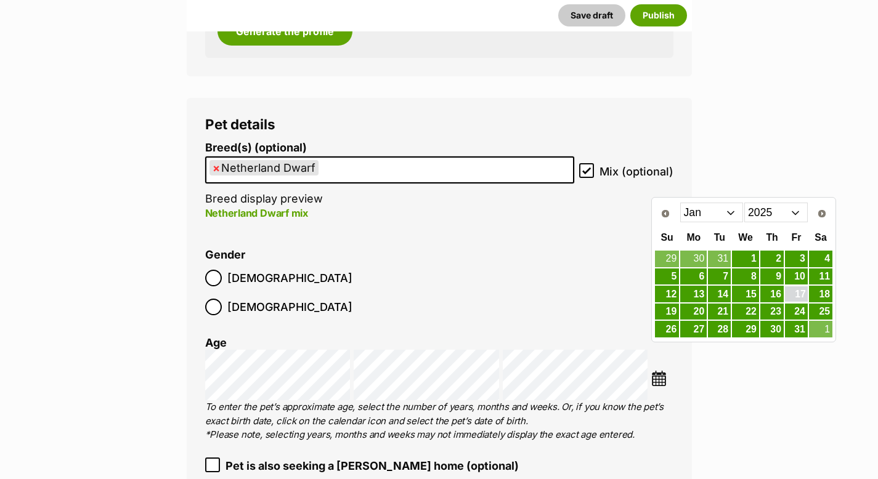
click at [795, 295] on link "17" at bounding box center [796, 294] width 23 height 15
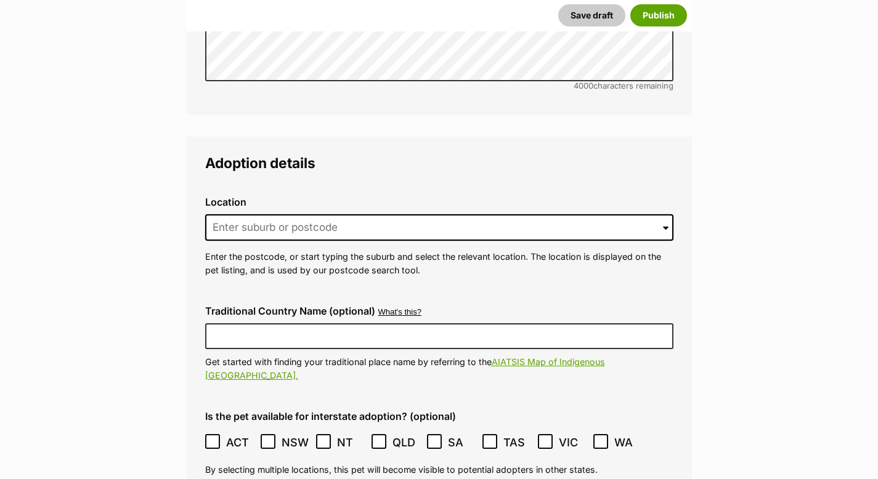
scroll to position [2577, 0]
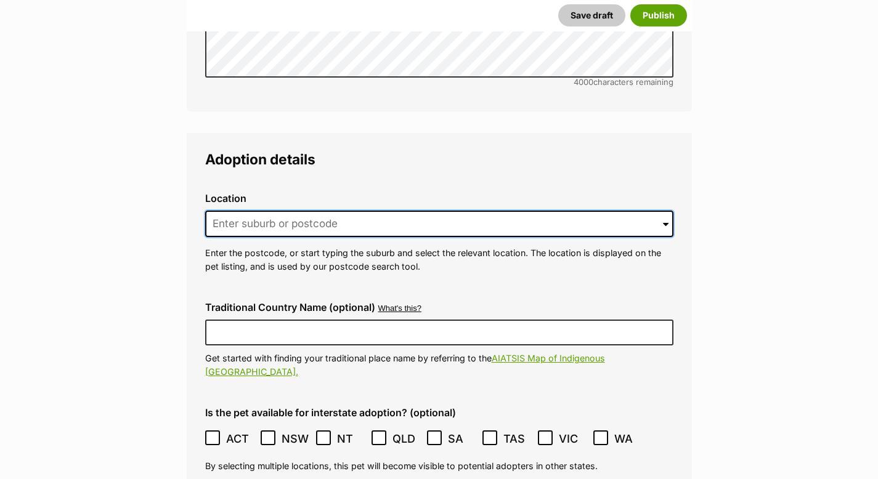
click at [403, 211] on input at bounding box center [439, 224] width 468 height 27
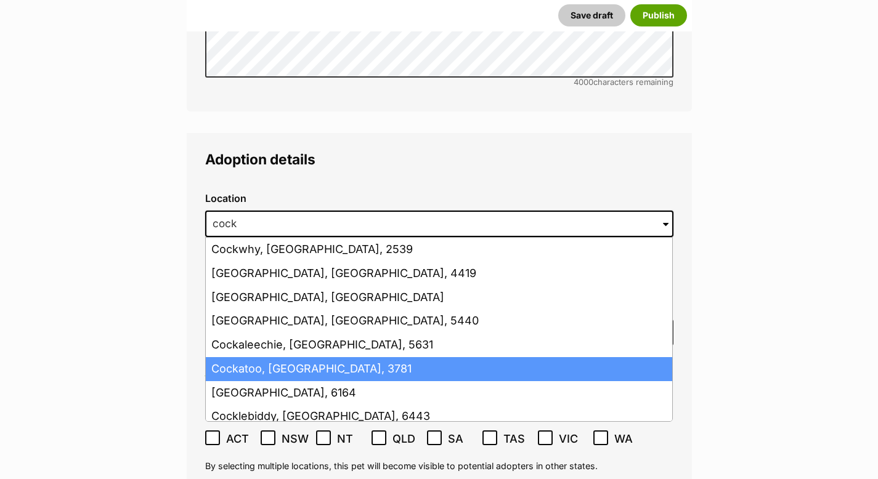
click at [309, 357] on li "Cockatoo, Victoria, 3781" at bounding box center [439, 369] width 467 height 24
type input "Cockatoo, Victoria, 3781"
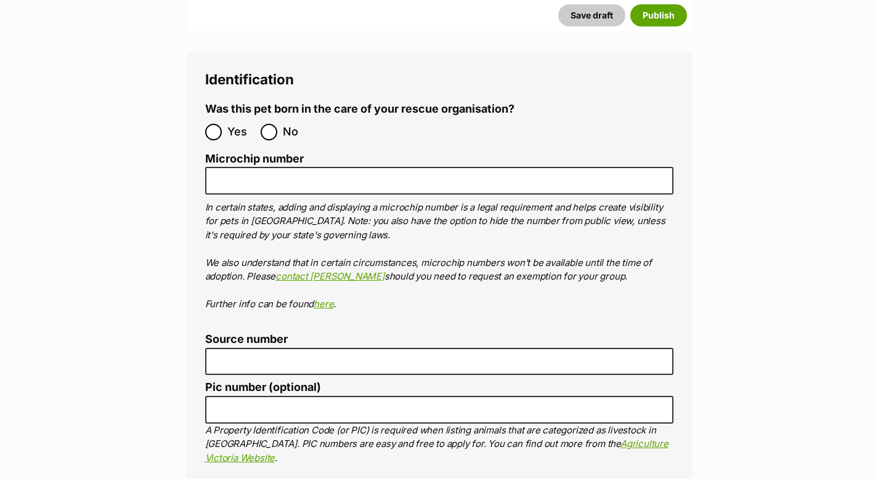
scroll to position [3939, 0]
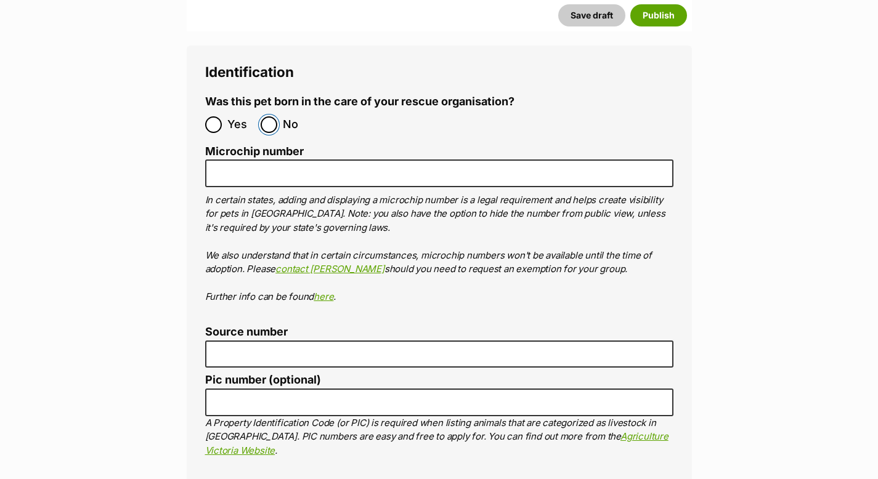
click at [273, 116] on input "No" at bounding box center [269, 124] width 17 height 17
radio input "true"
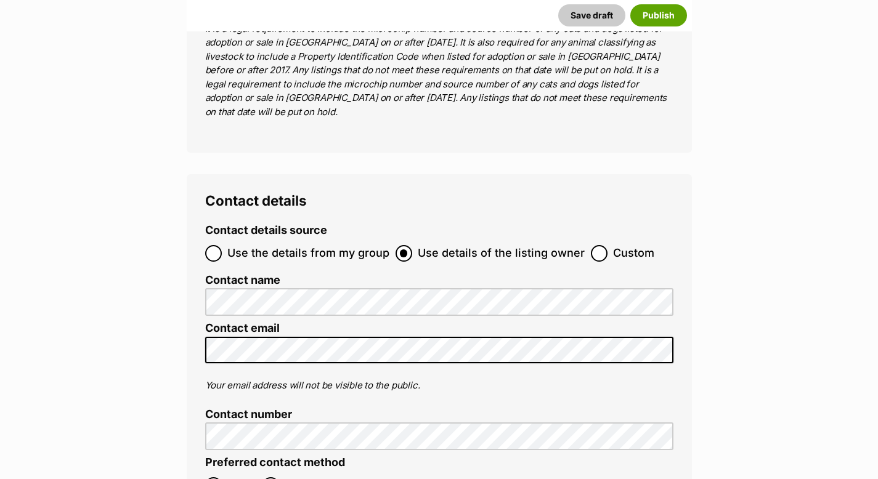
scroll to position [4480, 0]
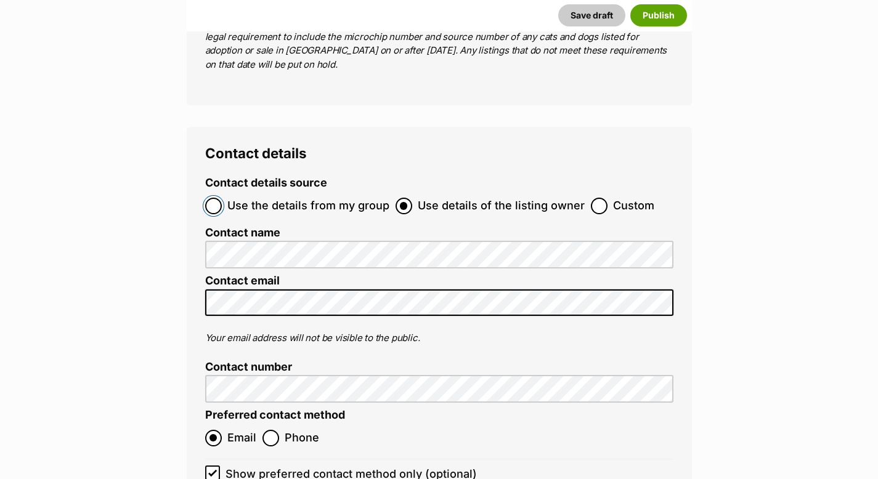
click at [213, 198] on input "Use the details from my group" at bounding box center [213, 206] width 17 height 17
radio input "true"
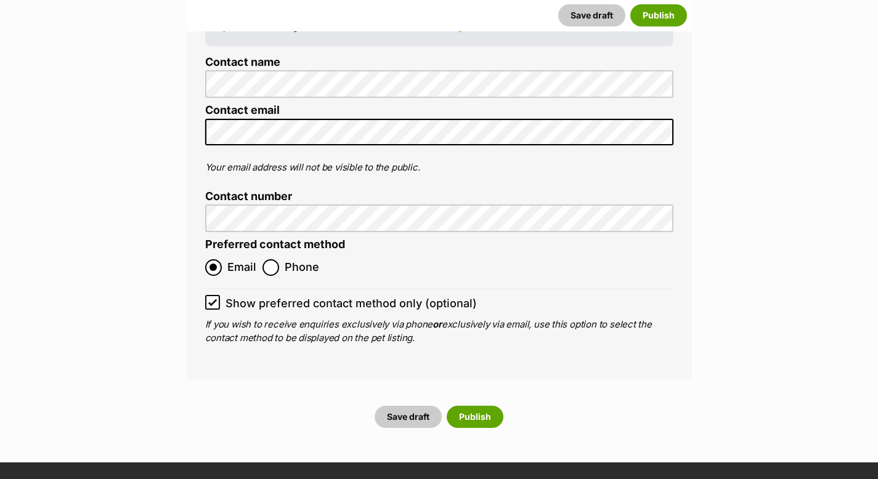
scroll to position [4732, 0]
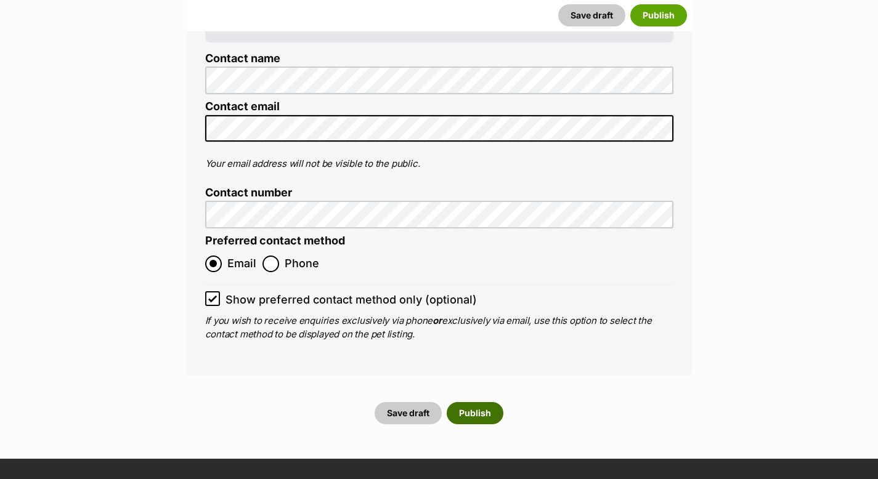
click at [480, 402] on button "Publish" at bounding box center [475, 413] width 57 height 22
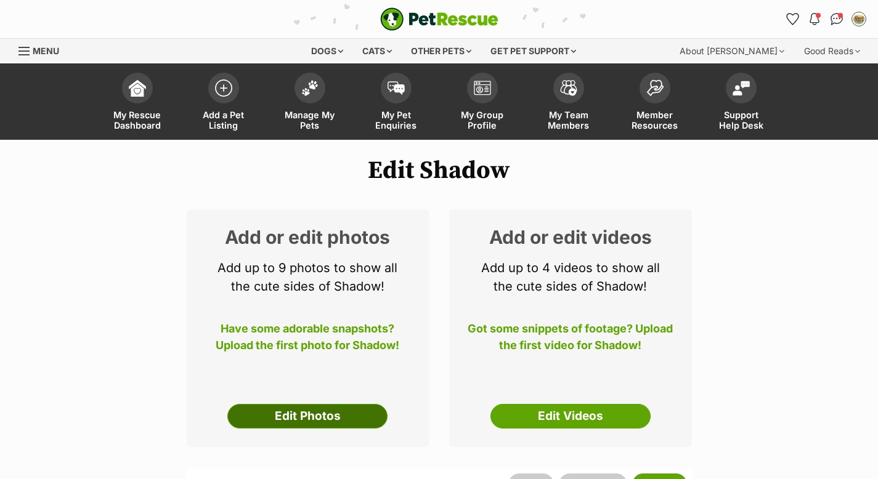
click at [340, 422] on link "Edit Photos" at bounding box center [307, 416] width 160 height 25
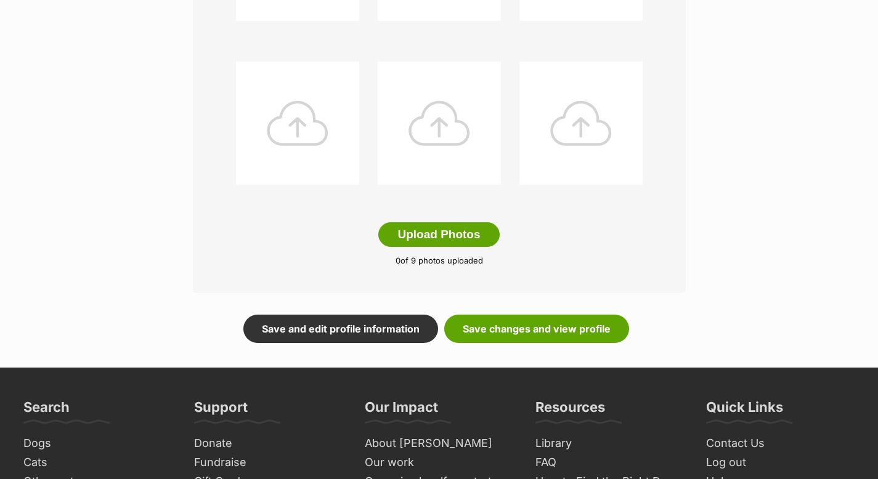
scroll to position [619, 0]
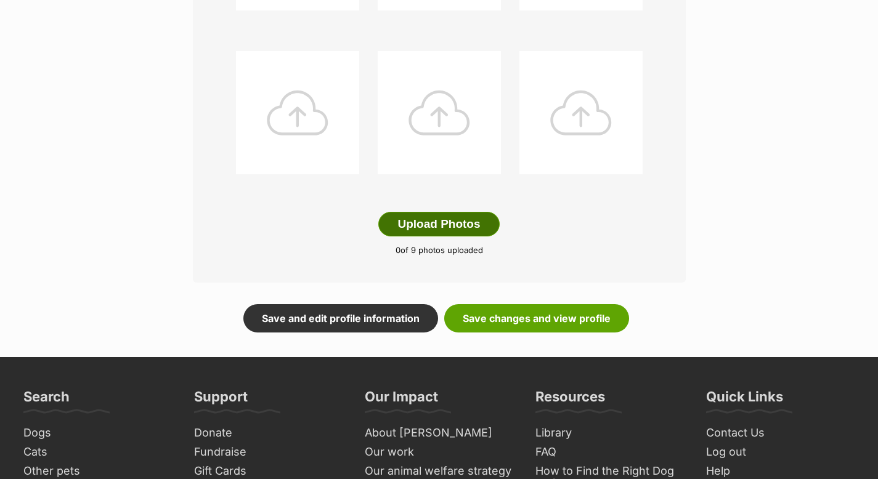
click at [461, 228] on button "Upload Photos" at bounding box center [438, 224] width 121 height 25
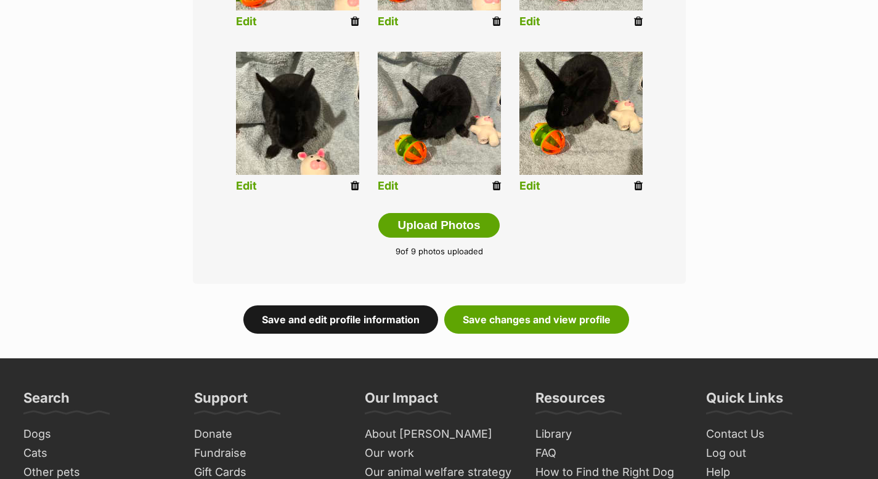
click at [407, 322] on link "Save and edit profile information" at bounding box center [340, 320] width 195 height 28
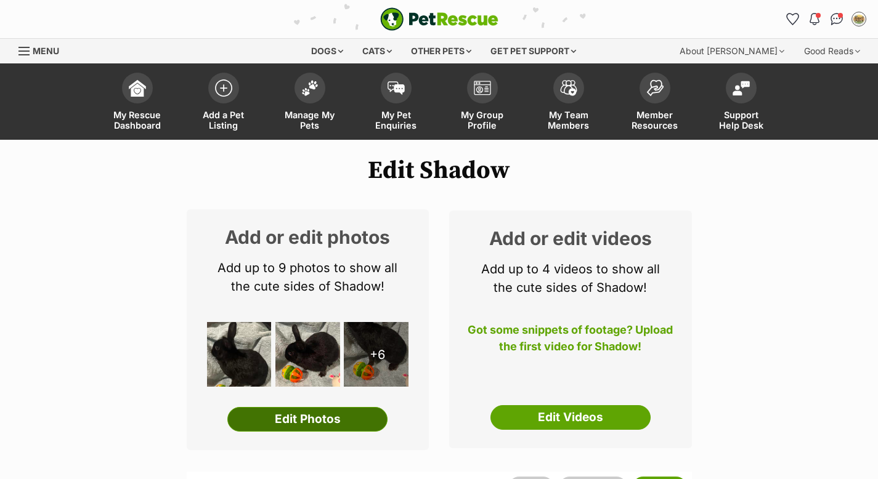
click at [280, 418] on link "Edit Photos" at bounding box center [307, 419] width 160 height 25
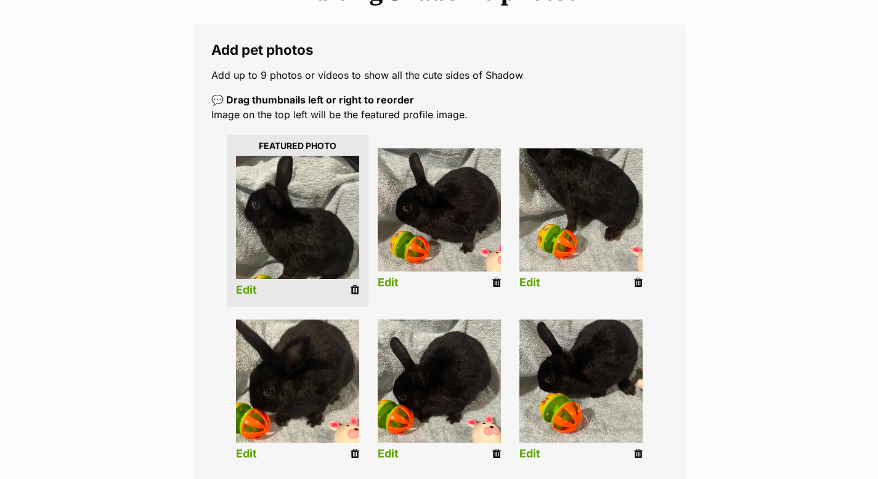
scroll to position [187, 0]
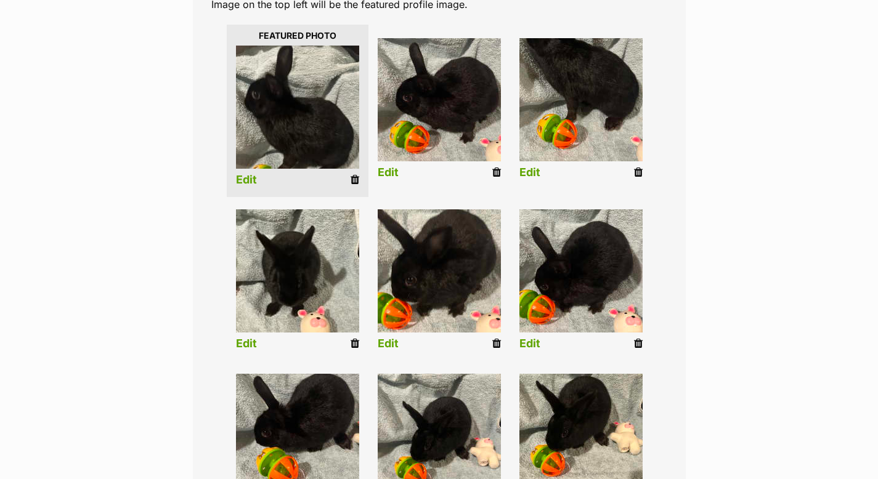
scroll to position [298, 0]
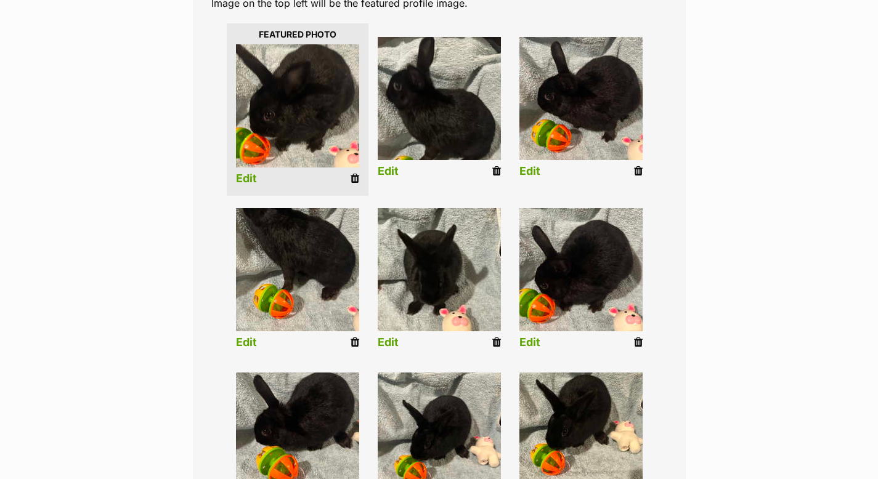
click at [354, 345] on icon at bounding box center [355, 342] width 9 height 11
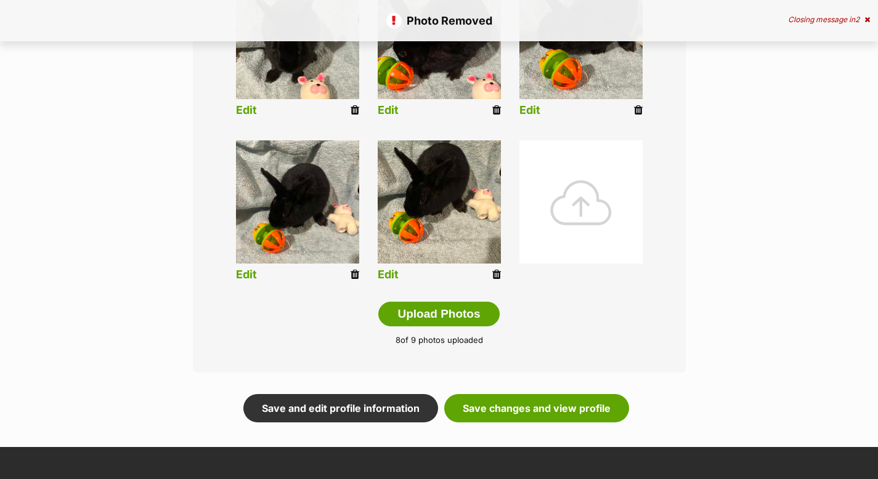
scroll to position [757, 0]
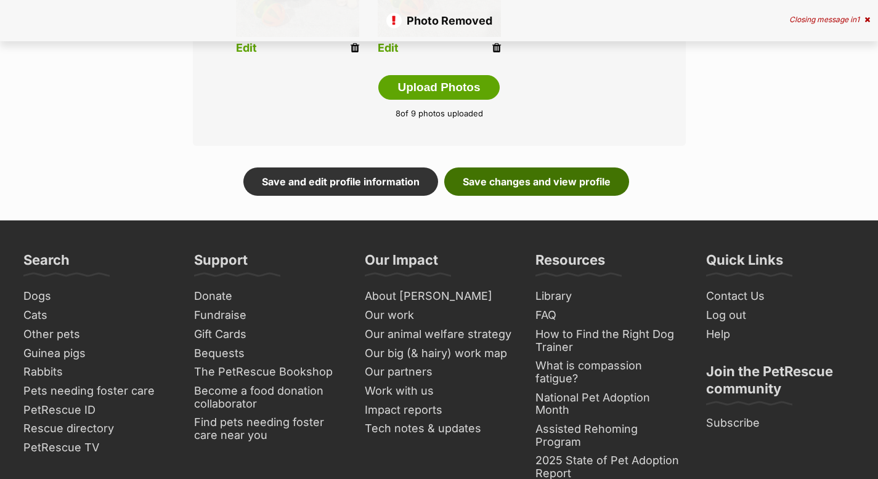
click at [540, 184] on link "Save changes and view profile" at bounding box center [536, 182] width 185 height 28
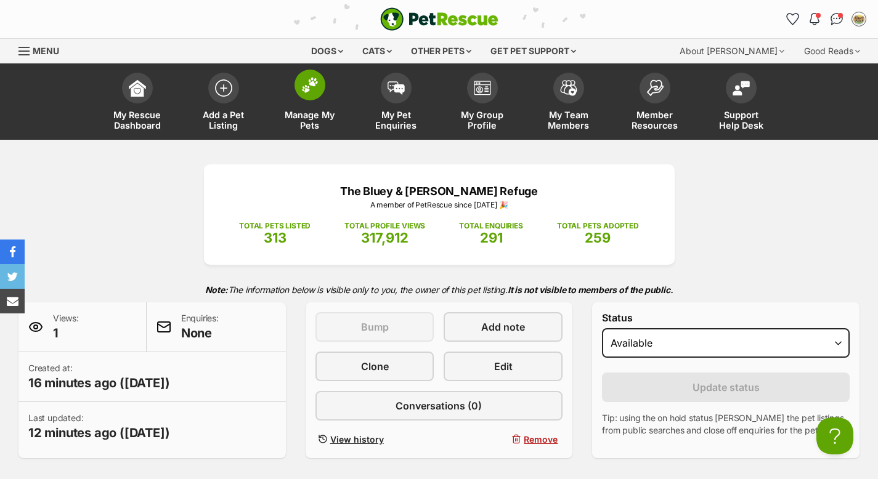
drag, startPoint x: 312, startPoint y: 89, endPoint x: 299, endPoint y: 90, distance: 13.6
click at [312, 89] on img at bounding box center [309, 85] width 17 height 16
